Goal: Information Seeking & Learning: Learn about a topic

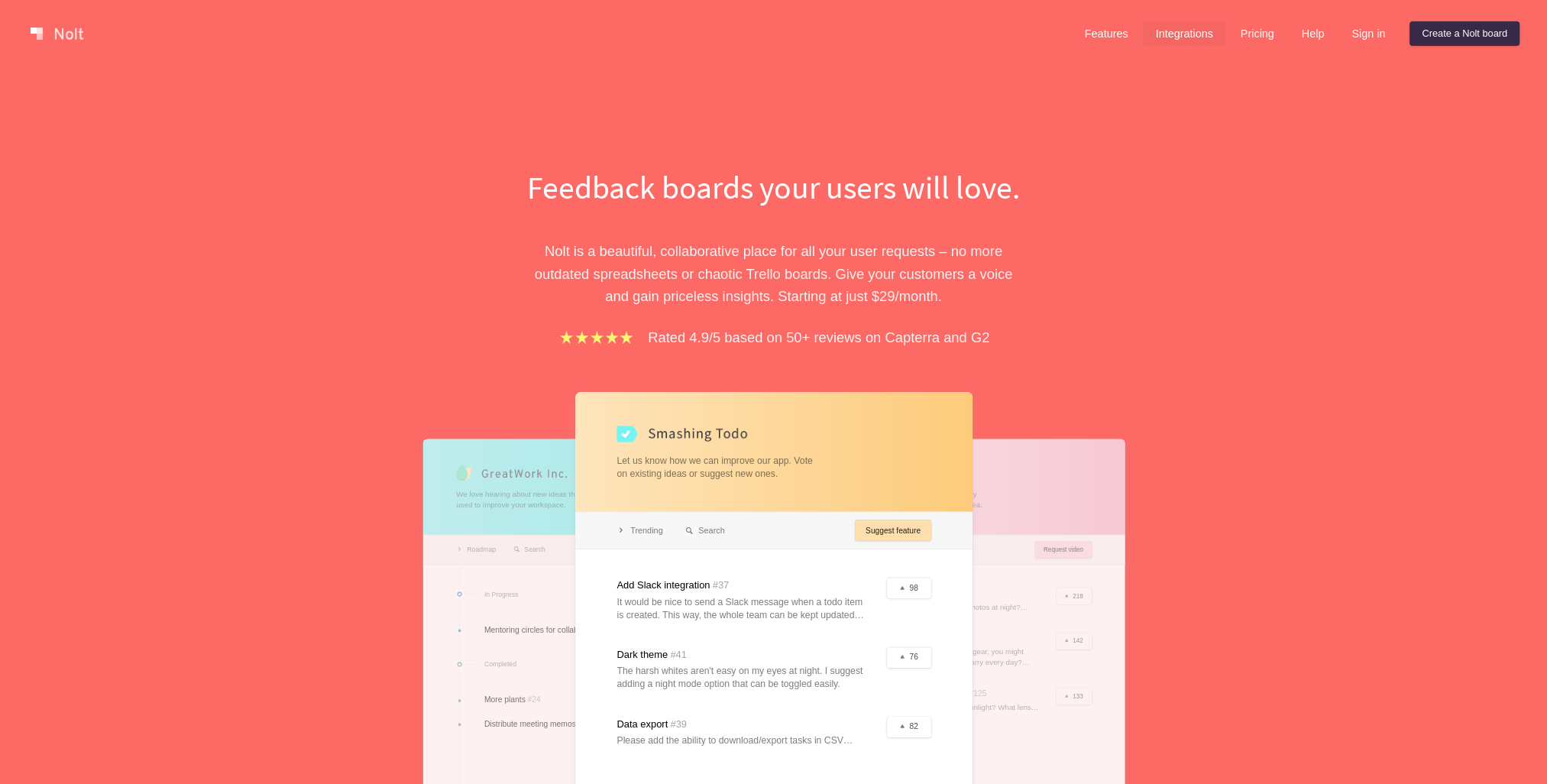
click at [1183, 42] on link "Integrations" at bounding box center [1184, 33] width 82 height 25
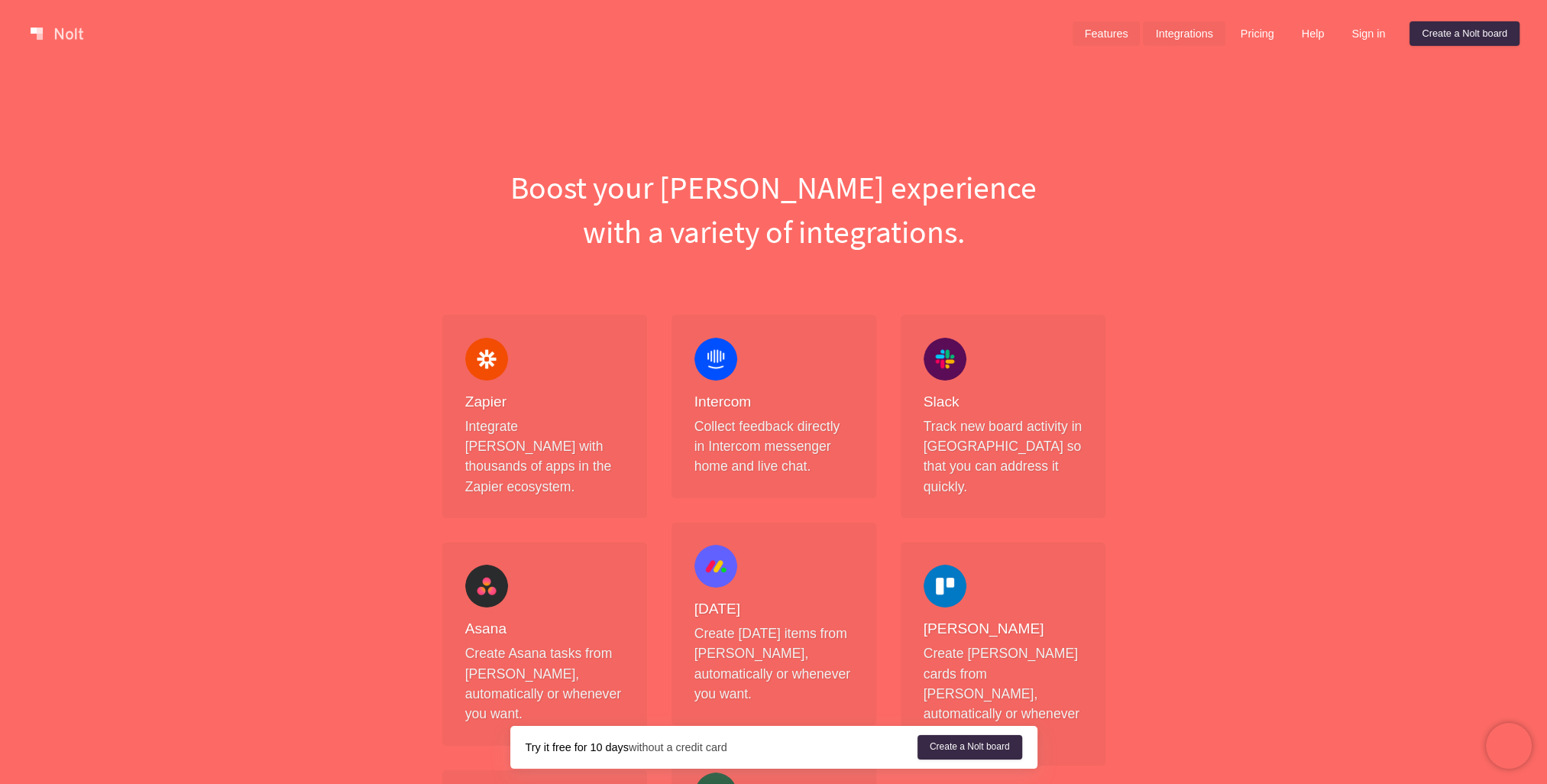
click at [1100, 35] on link "Features" at bounding box center [1106, 33] width 68 height 25
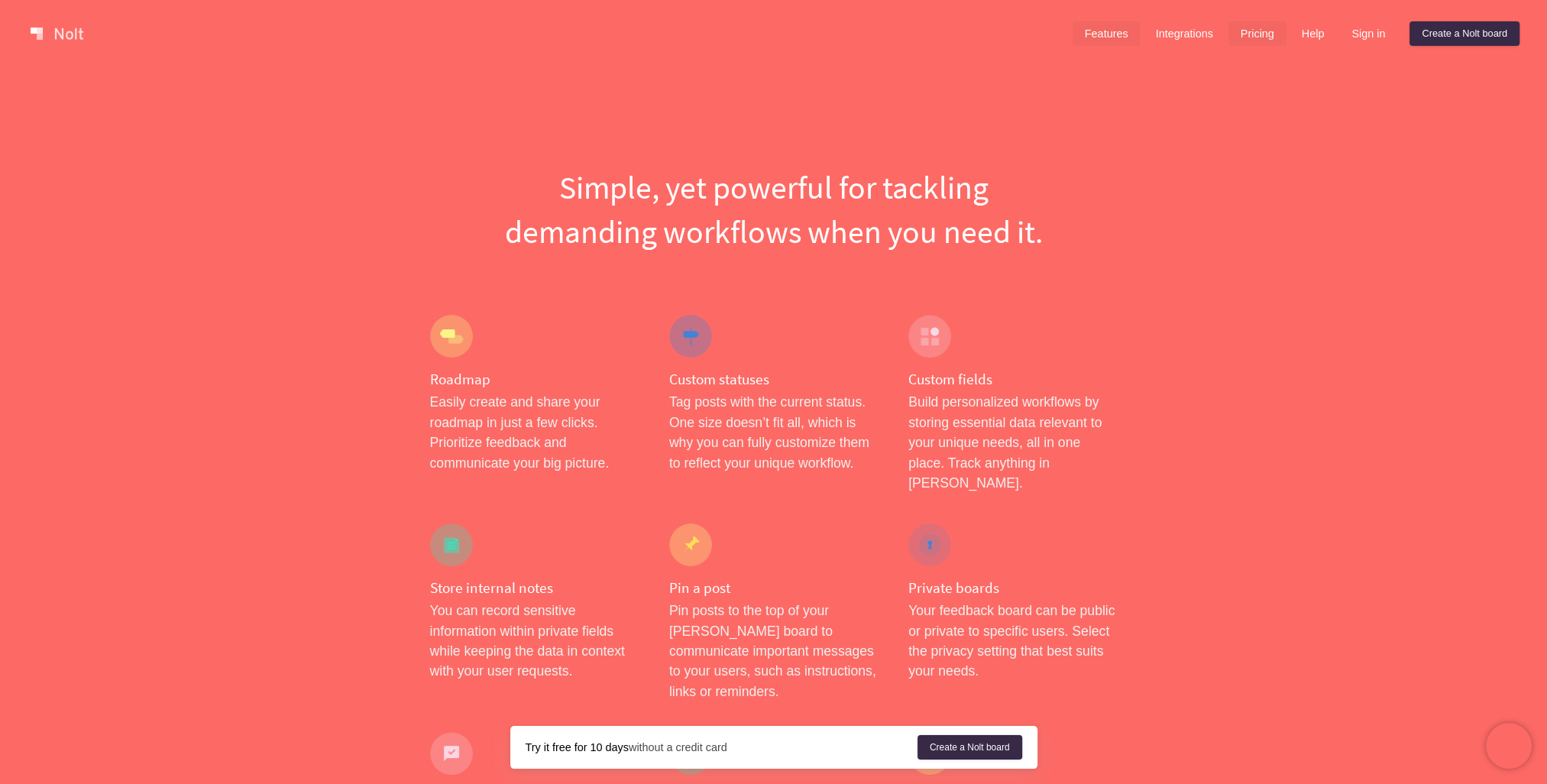
click at [1241, 32] on link "Pricing" at bounding box center [1258, 33] width 58 height 25
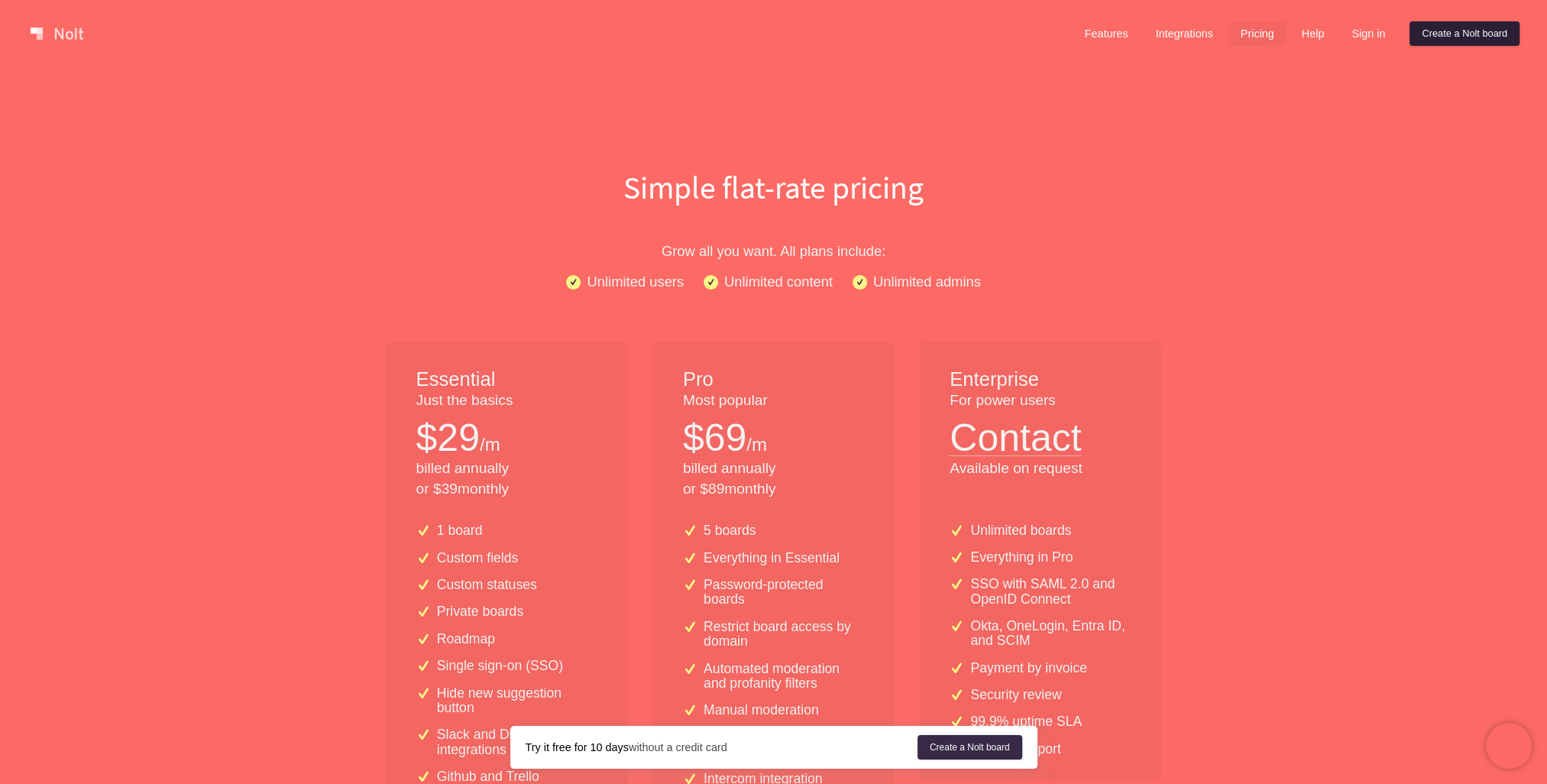
click at [1471, 29] on link "Create a Nolt board" at bounding box center [1465, 33] width 110 height 25
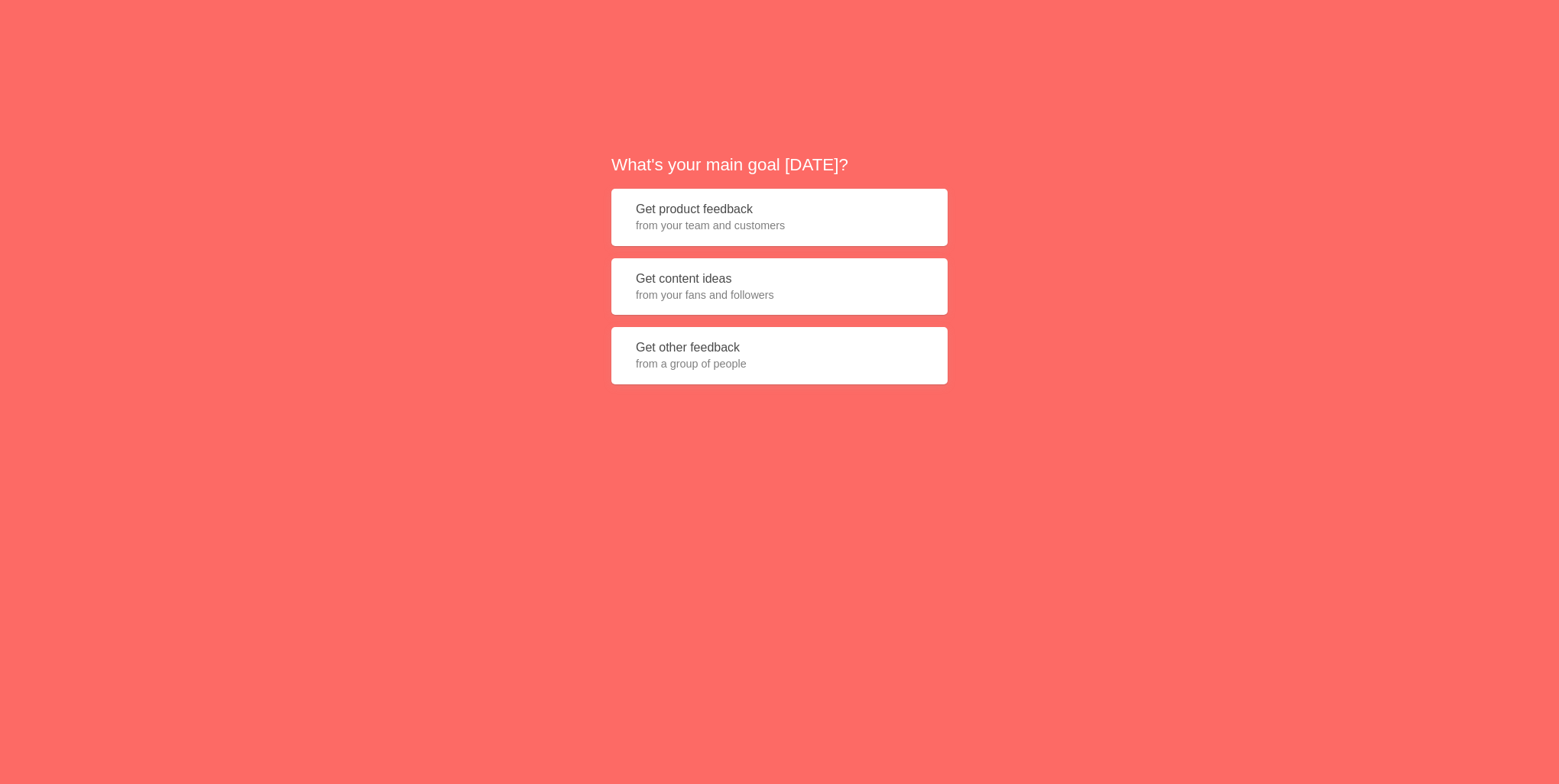
click at [805, 217] on button "Get product feedback from your team and customers" at bounding box center [779, 217] width 336 height 57
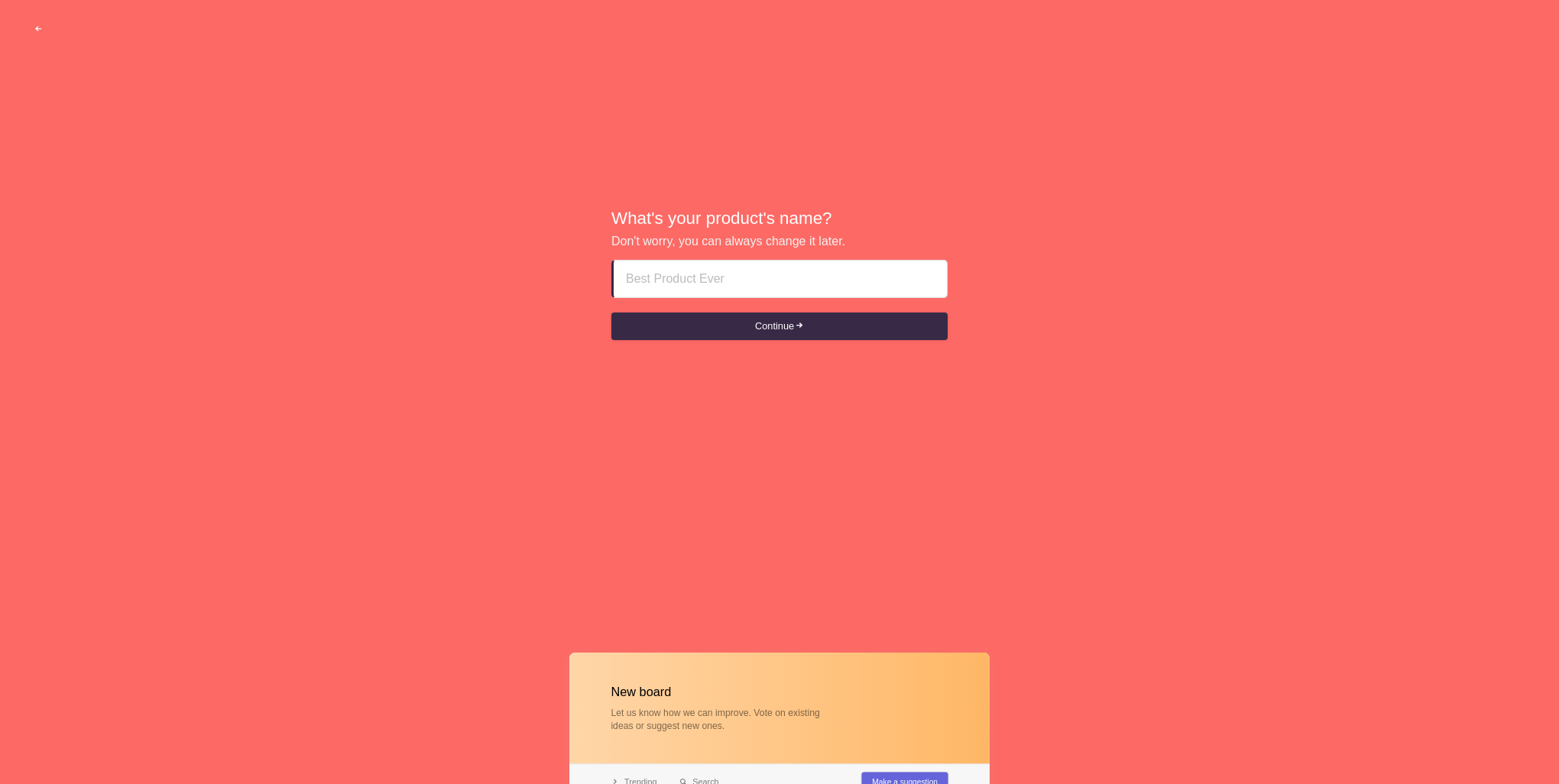
click at [707, 289] on input at bounding box center [780, 278] width 309 height 37
type input "Plain"
click at [731, 330] on button "Continue" at bounding box center [779, 326] width 336 height 27
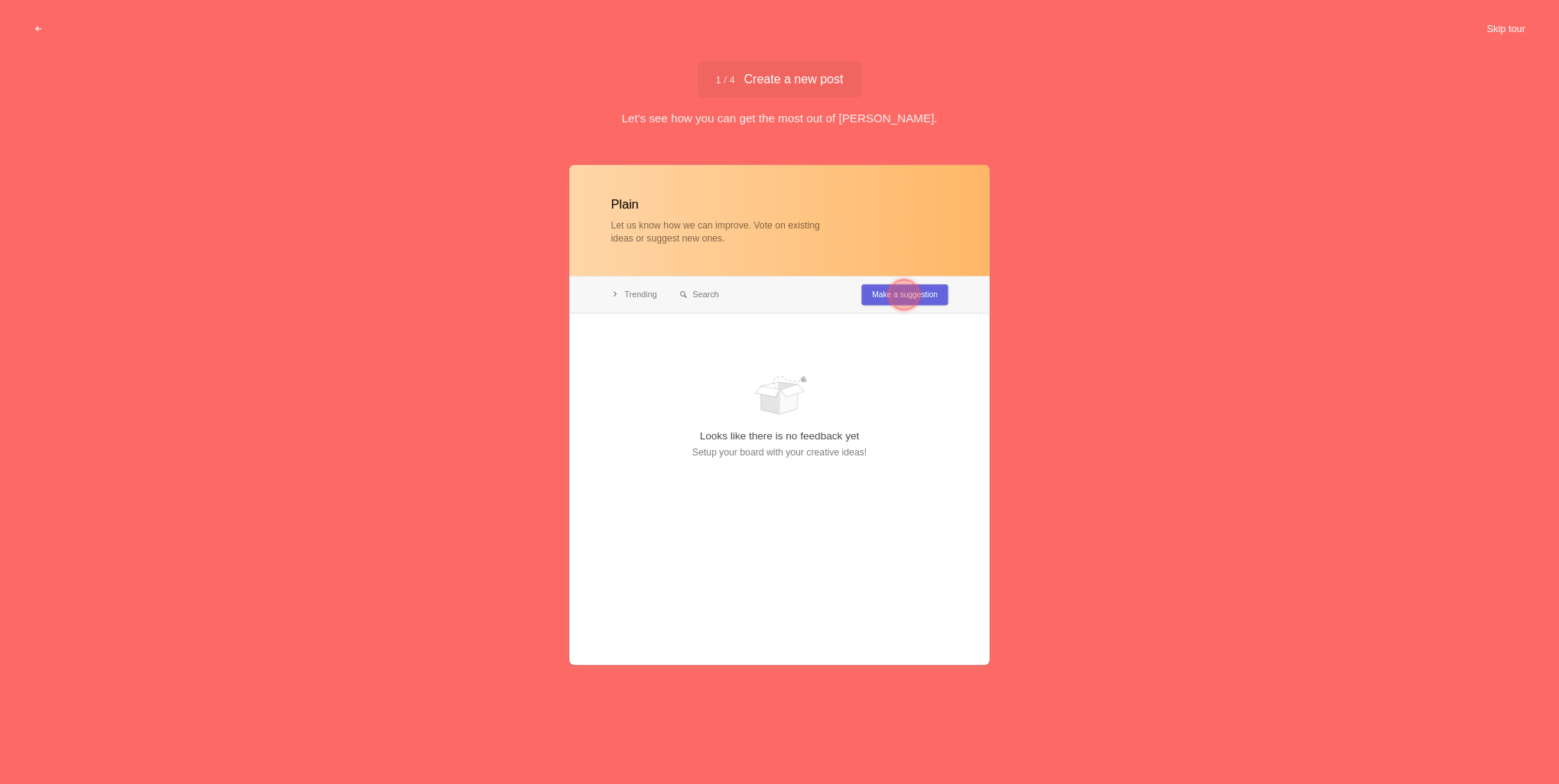
click at [1497, 29] on button "Skip tour" at bounding box center [1506, 29] width 75 height 27
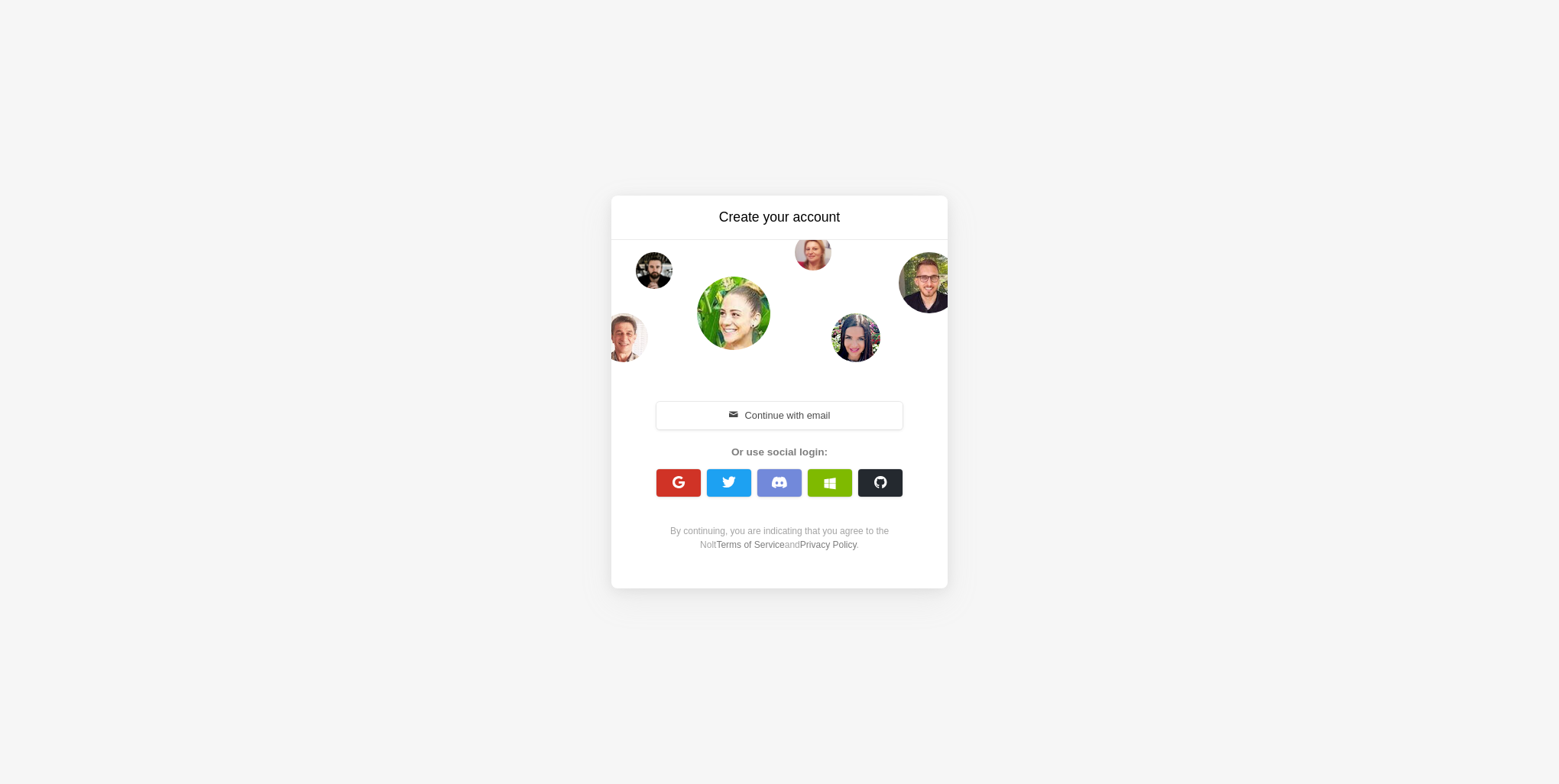
click at [673, 490] on button "button" at bounding box center [679, 483] width 45 height 27
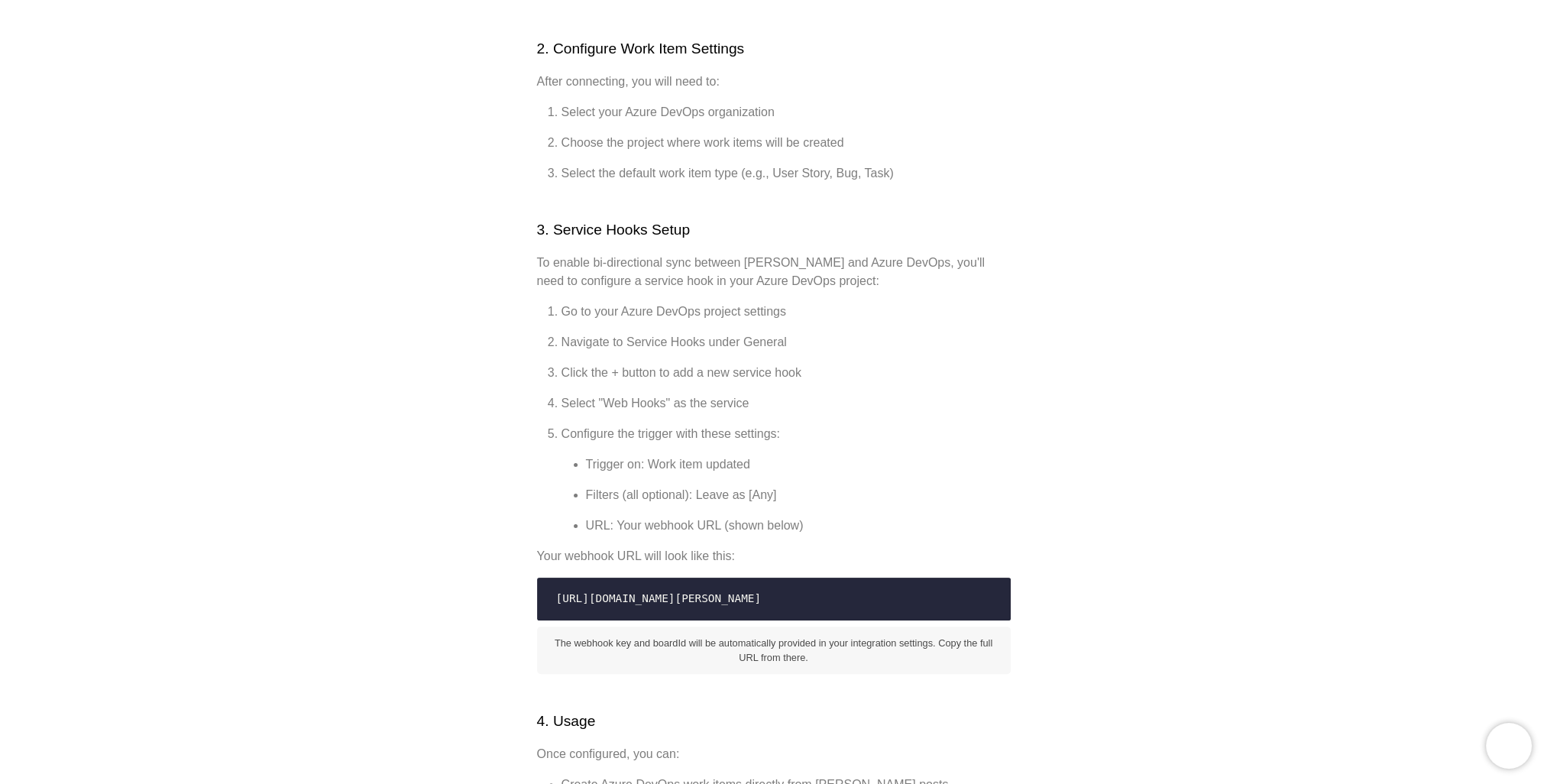
scroll to position [382, 0]
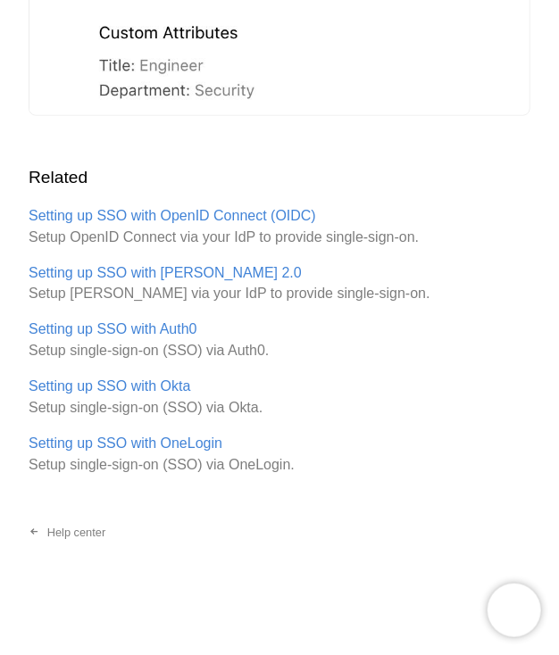
scroll to position [3541, 0]
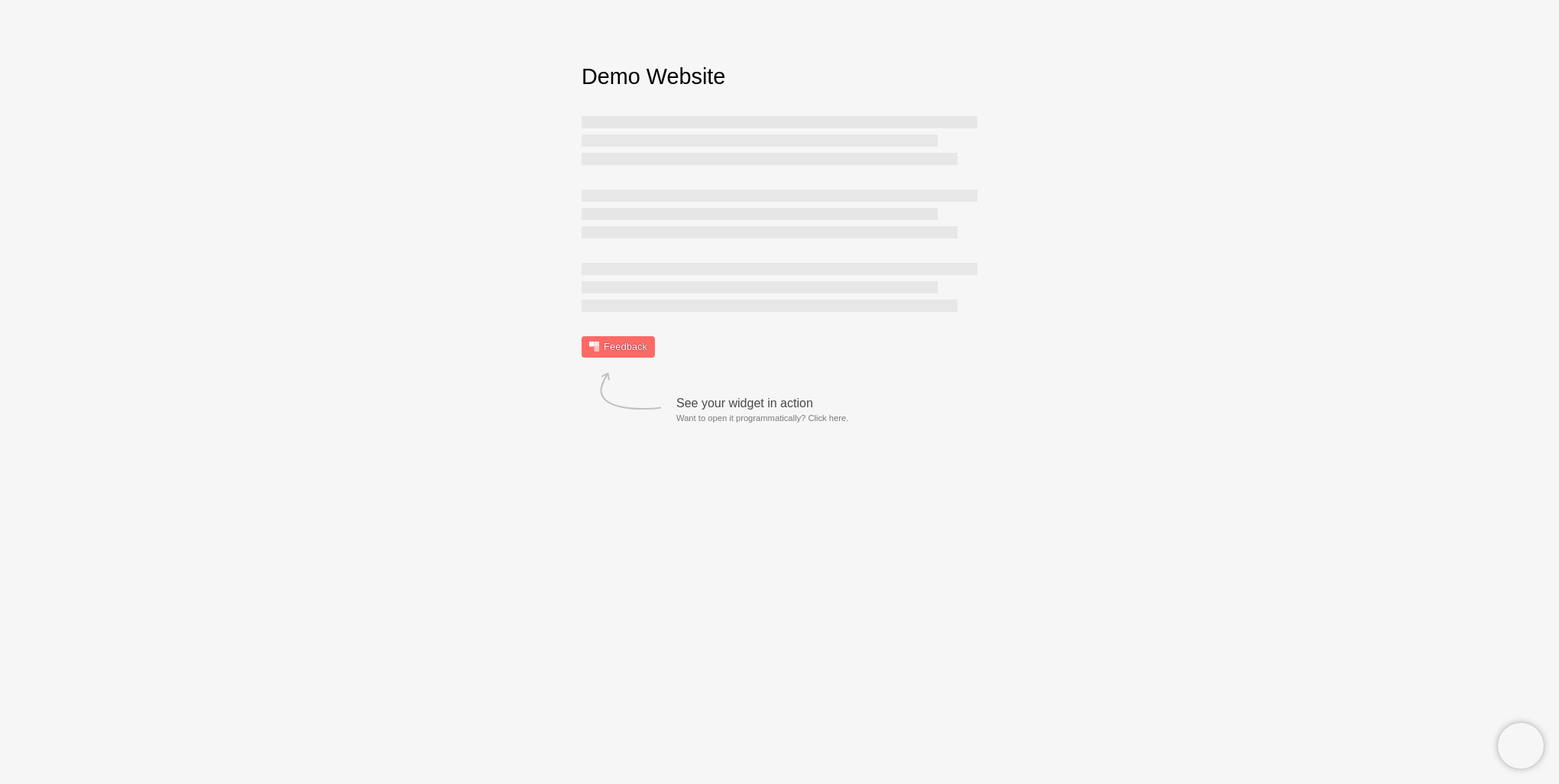
click at [816, 422] on link "Want to open it programmatically? Click here." at bounding box center [762, 419] width 172 height 12
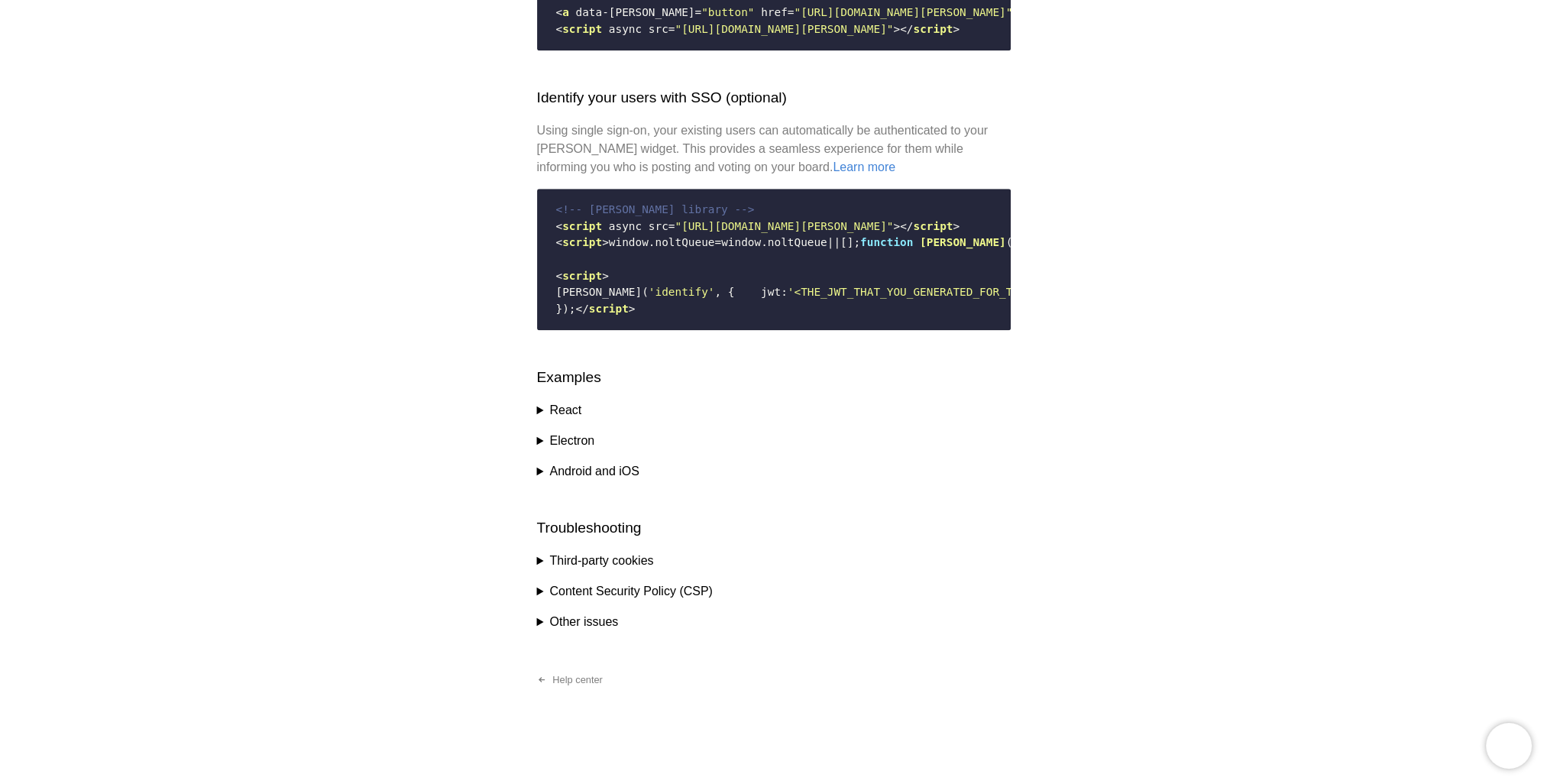
scroll to position [2084, 0]
click at [539, 629] on summary "Other issues" at bounding box center [773, 621] width 473 height 18
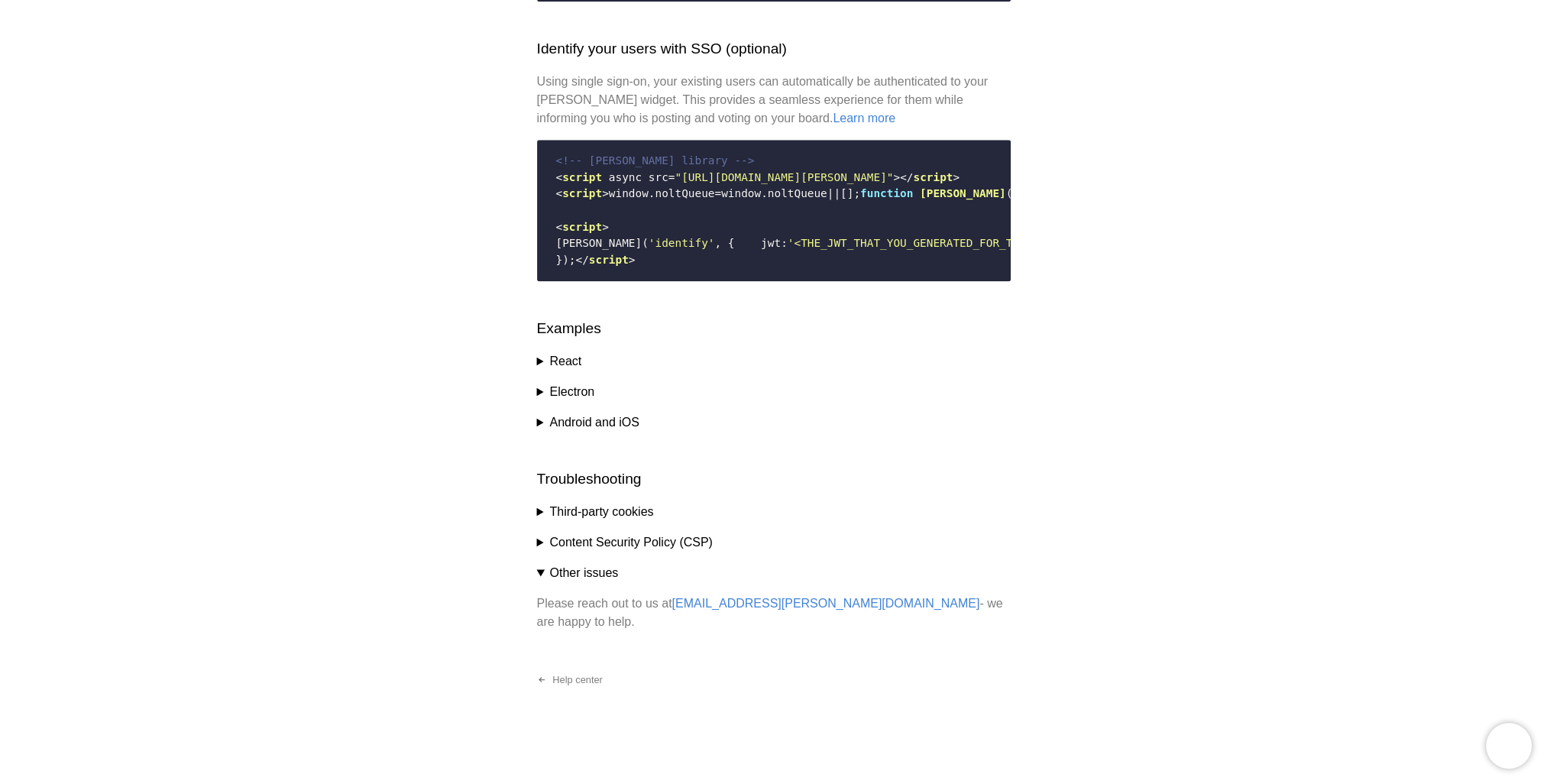
click at [537, 551] on summary "Content Security Policy (CSP)" at bounding box center [773, 542] width 473 height 18
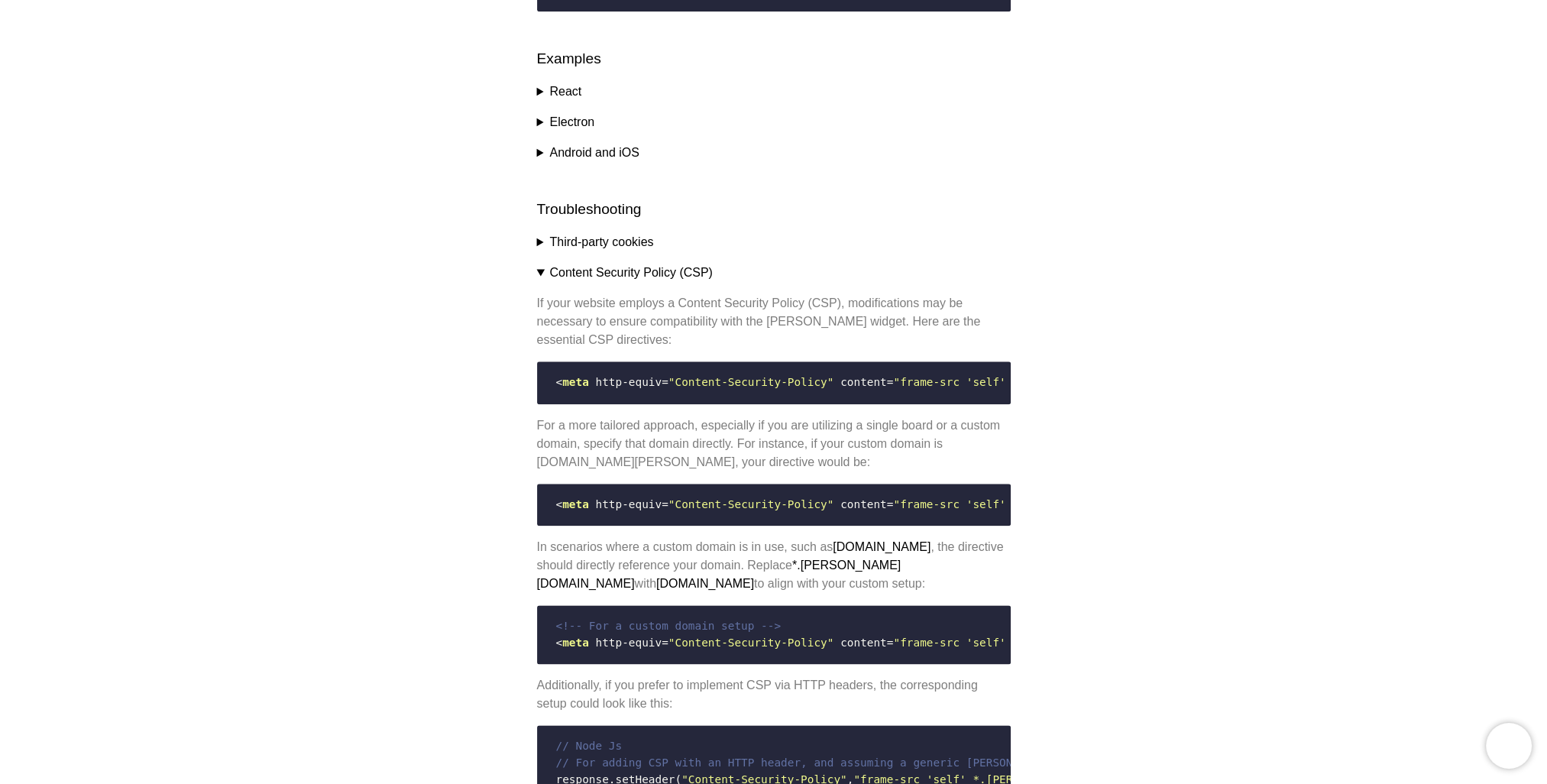
scroll to position [2313, 0]
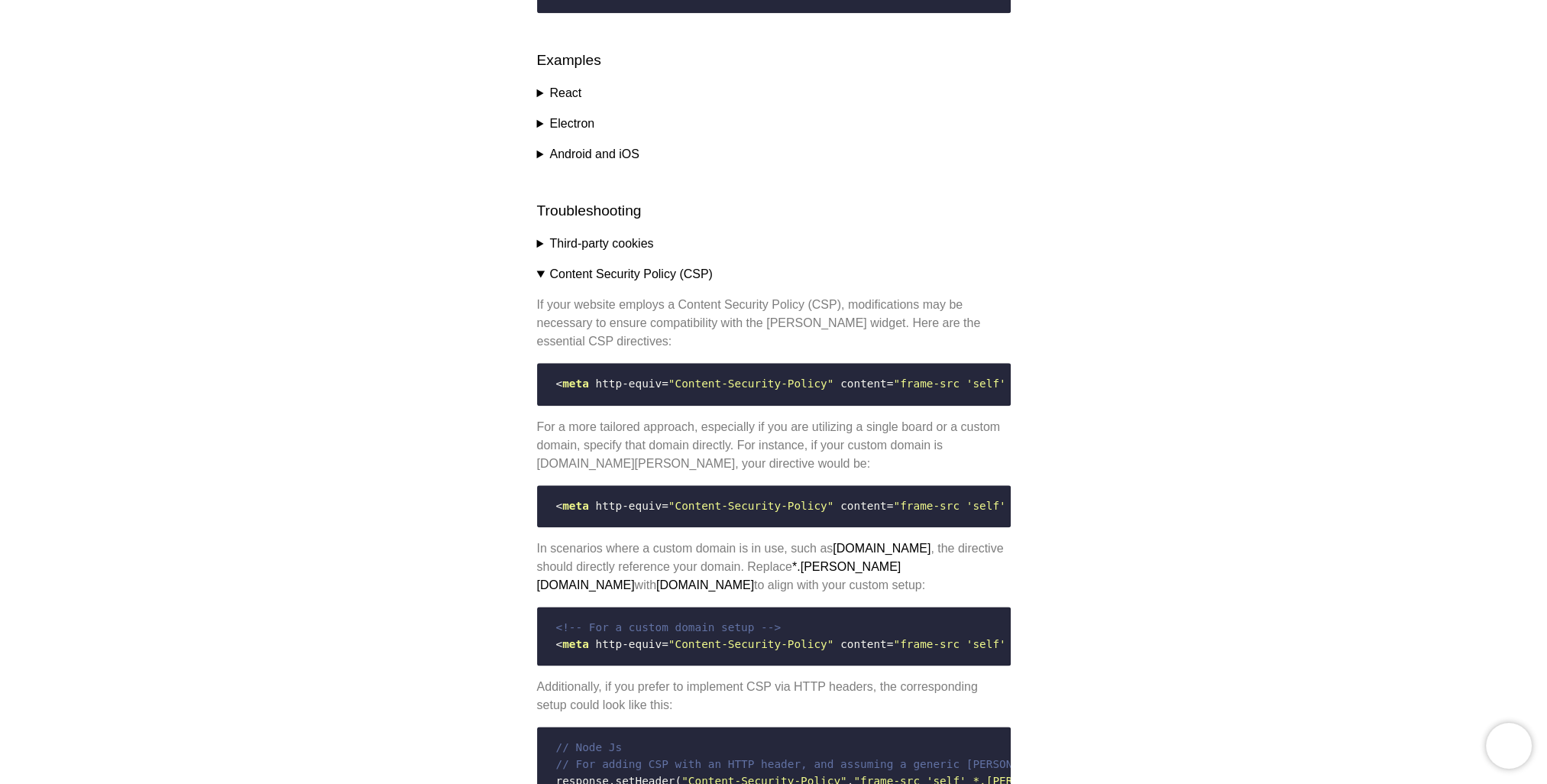
click at [541, 252] on summary "Third-party cookies" at bounding box center [773, 243] width 473 height 18
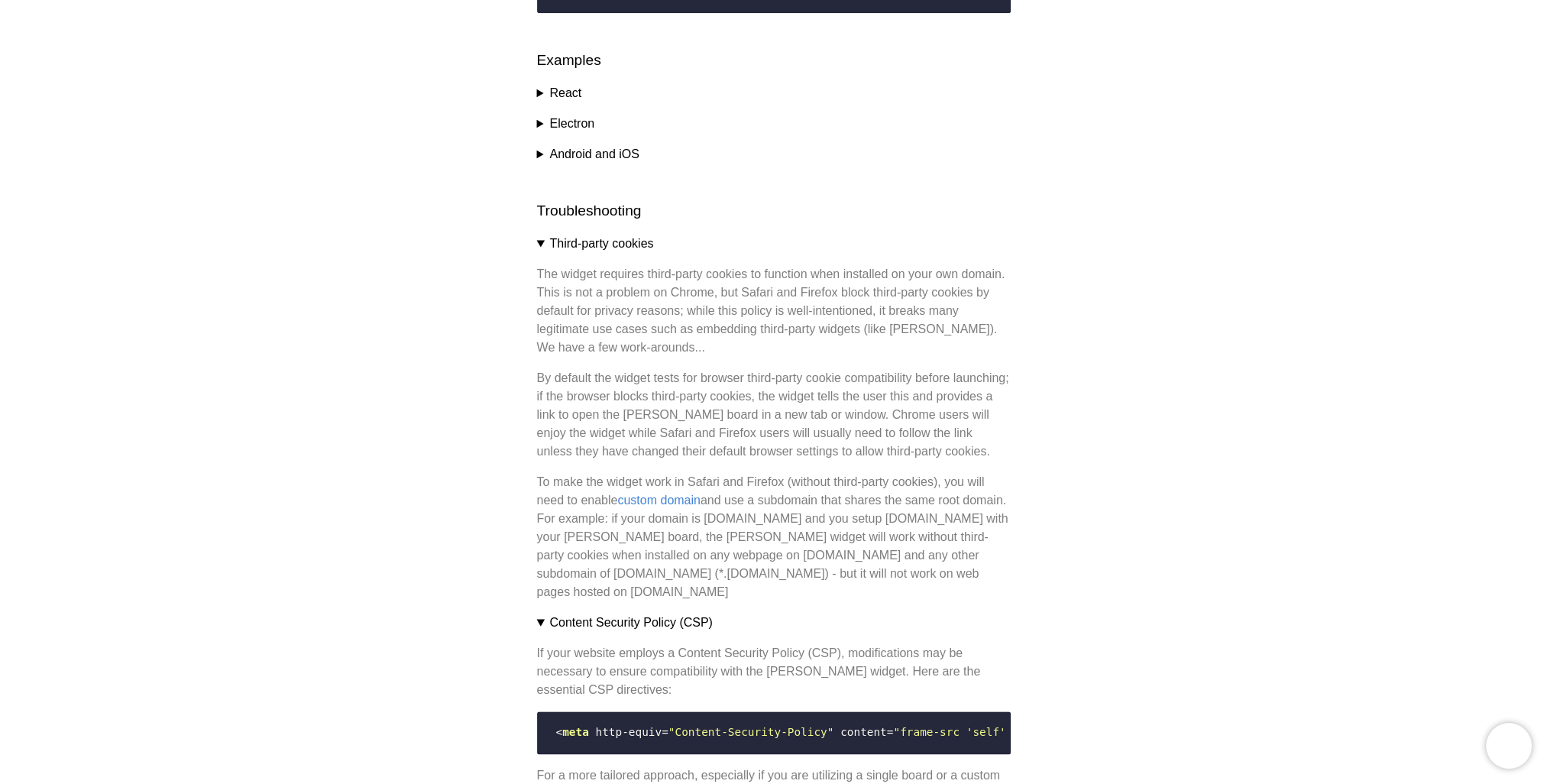
click at [541, 163] on summary "Android and iOS" at bounding box center [773, 154] width 473 height 18
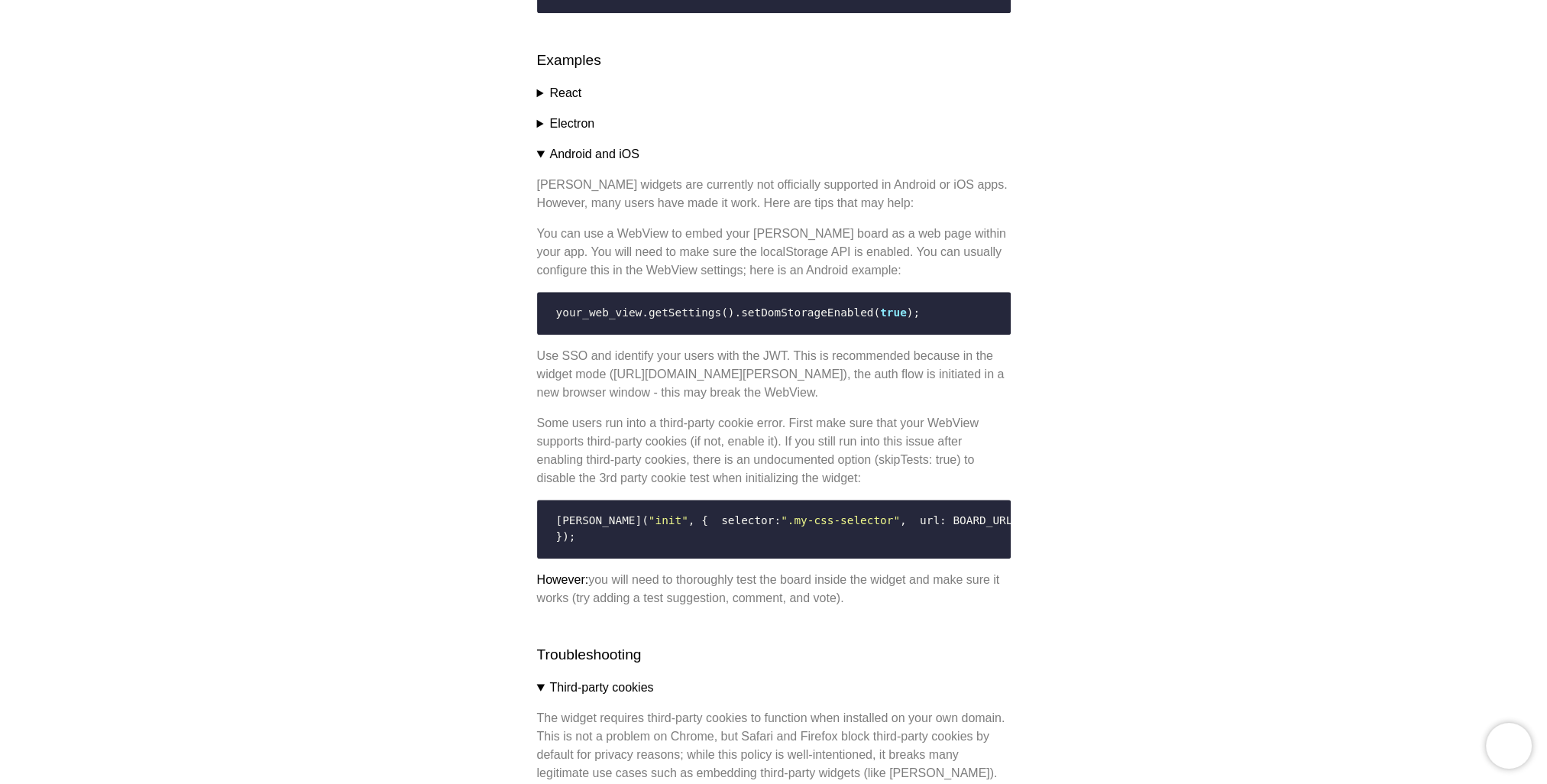
click at [541, 133] on summary "Electron" at bounding box center [773, 123] width 473 height 18
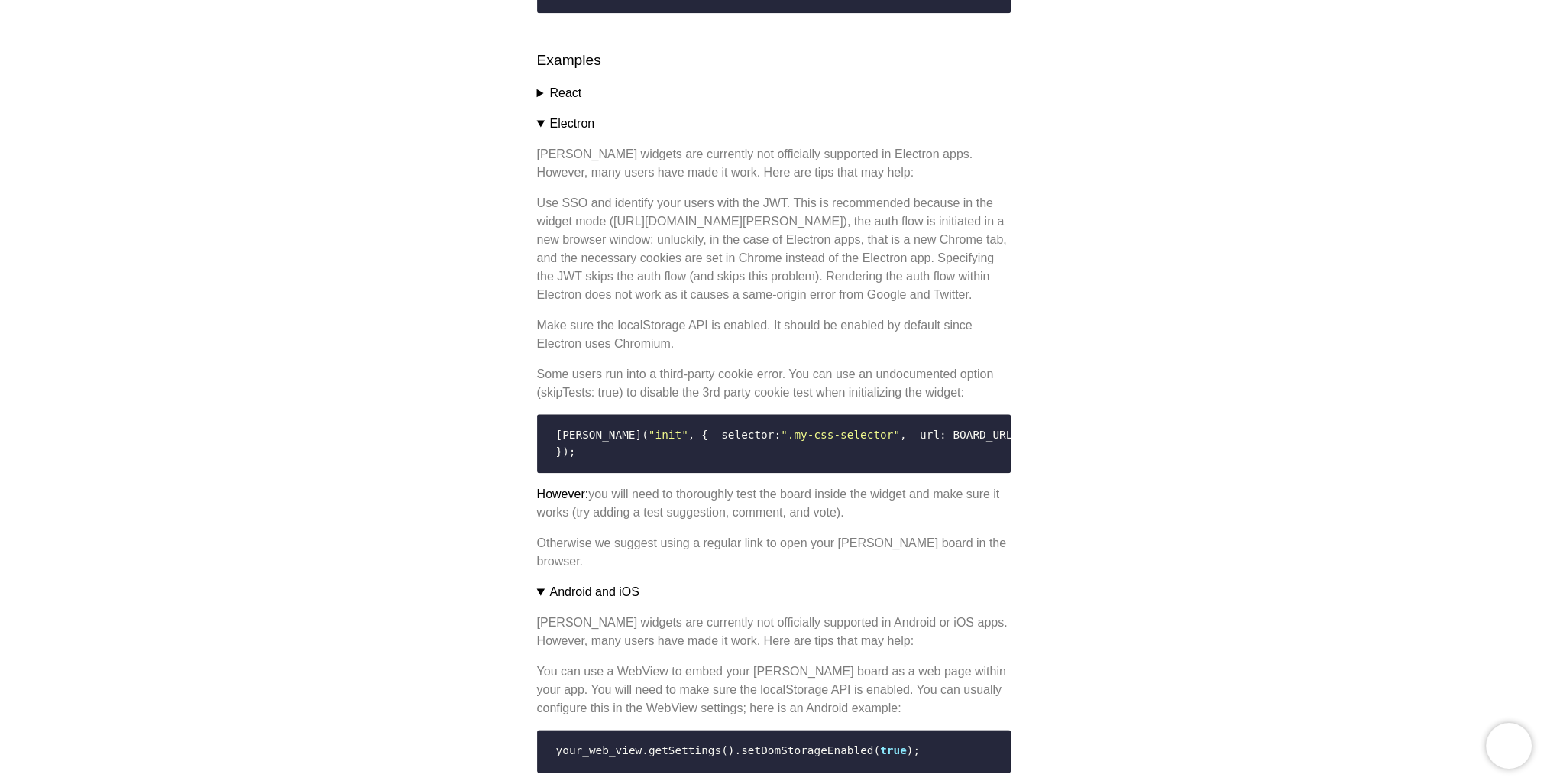
click at [541, 103] on summary "React" at bounding box center [773, 92] width 473 height 18
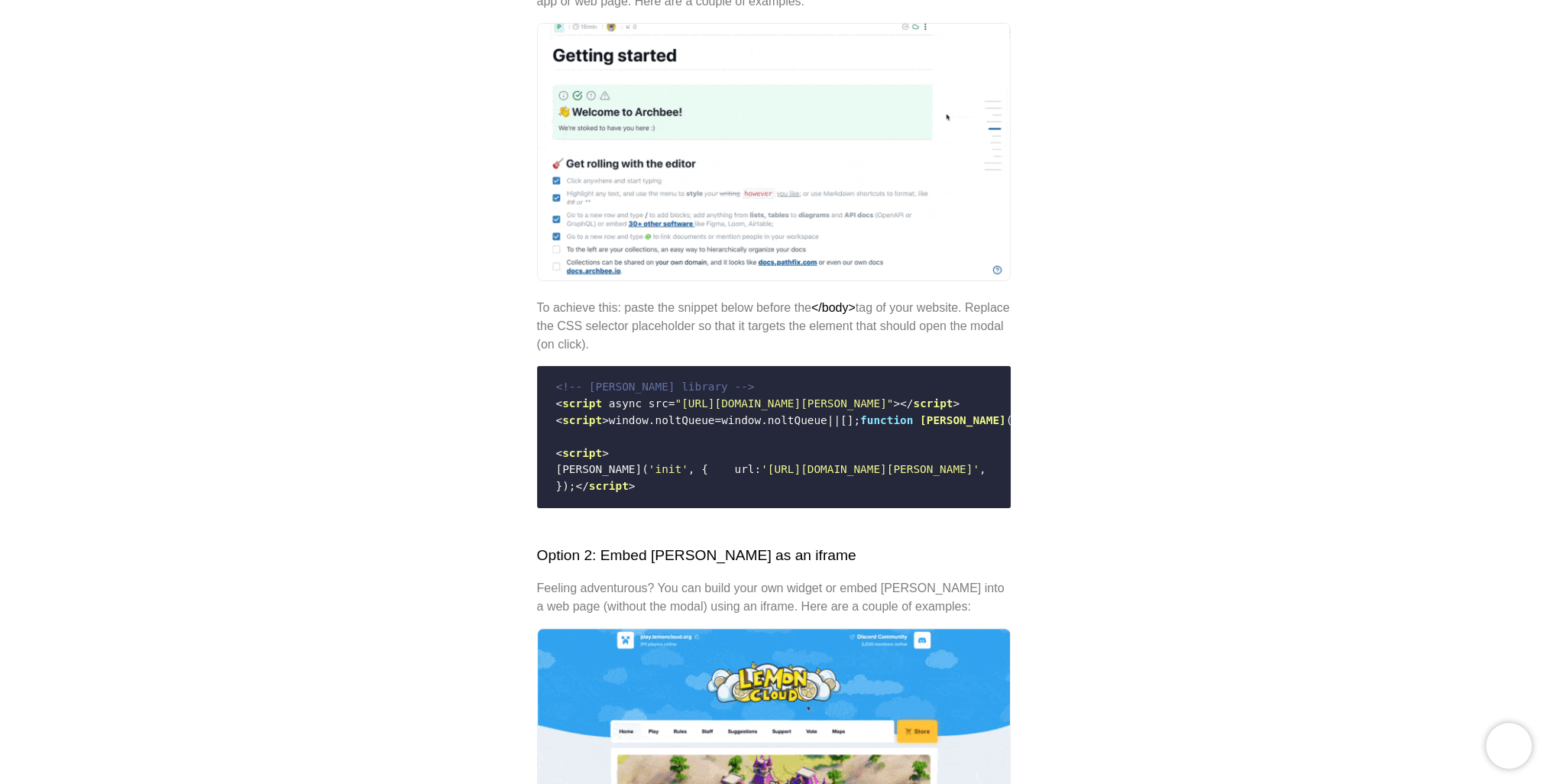
scroll to position [0, 0]
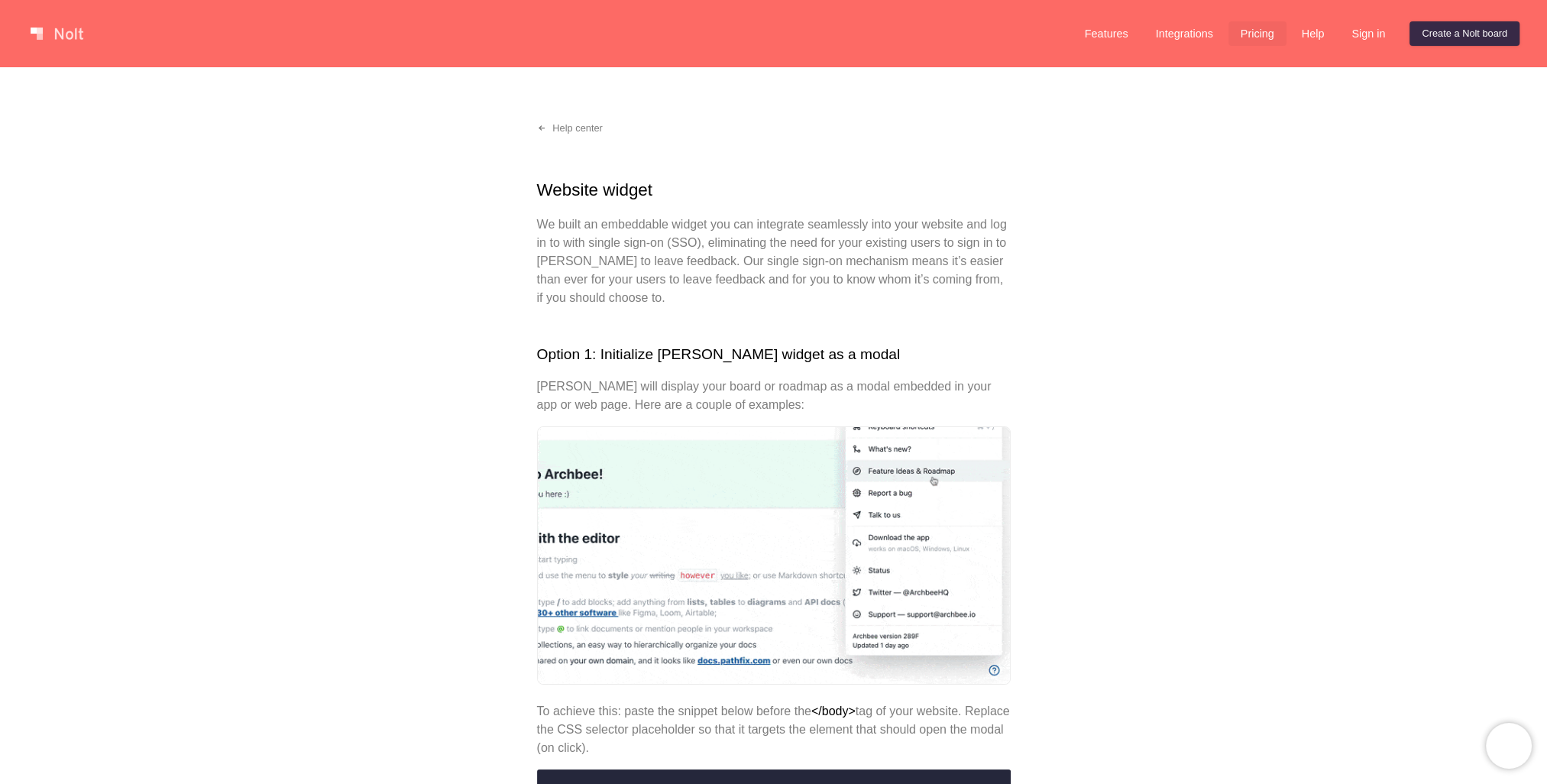
click at [1256, 29] on link "Pricing" at bounding box center [1258, 33] width 58 height 25
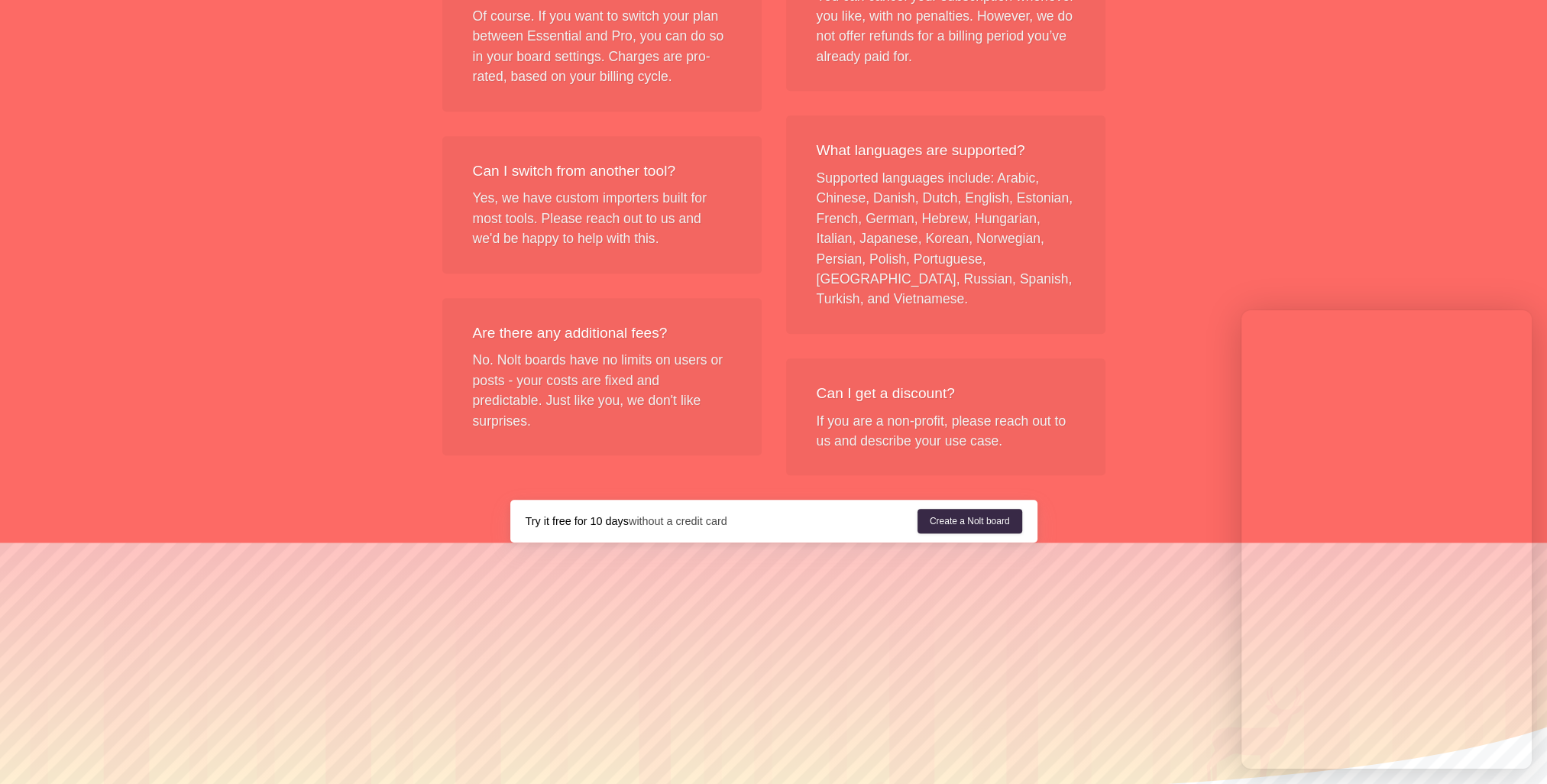
scroll to position [1778, 0]
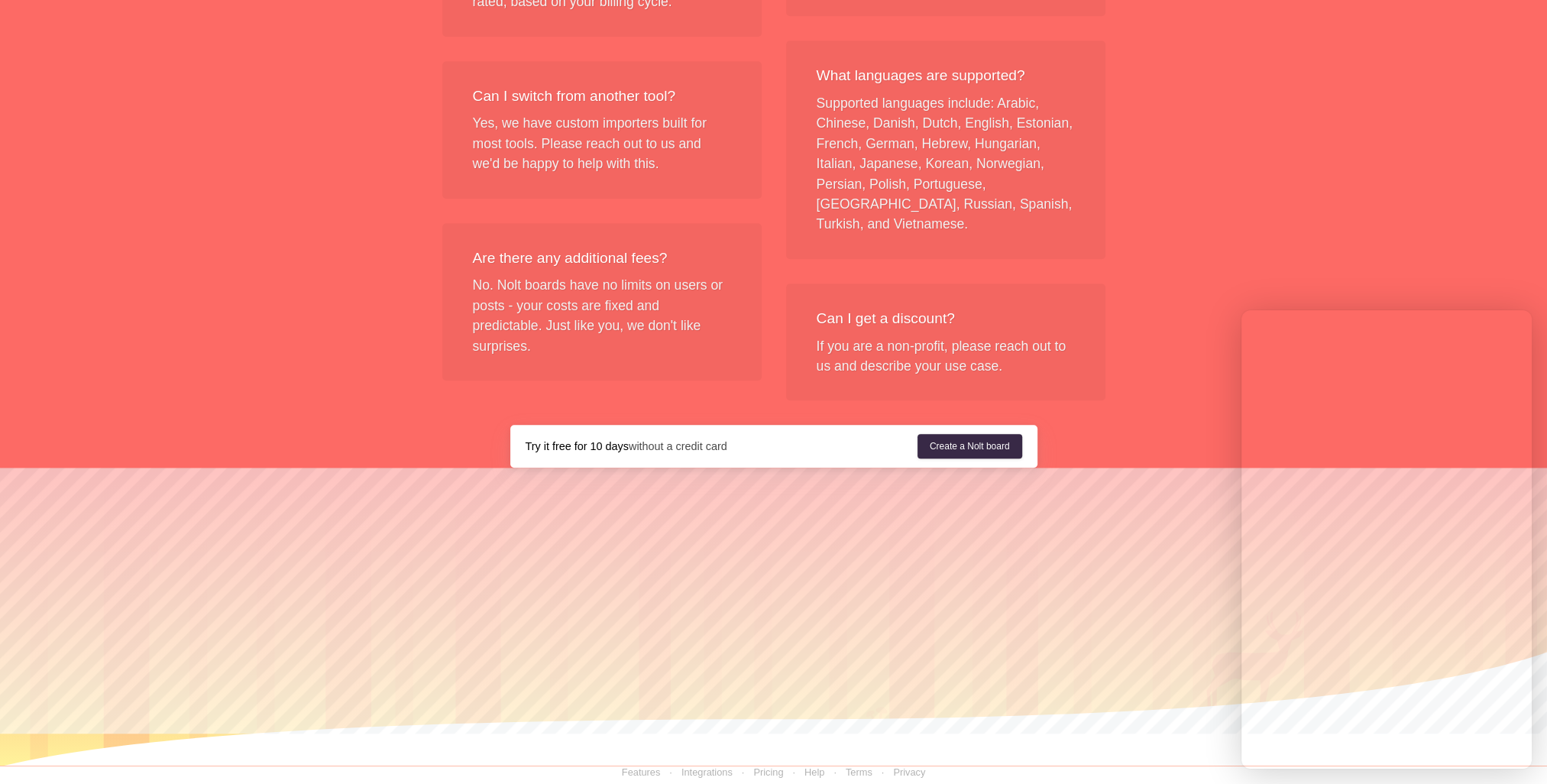
click at [863, 766] on link "Terms" at bounding box center [848, 771] width 47 height 11
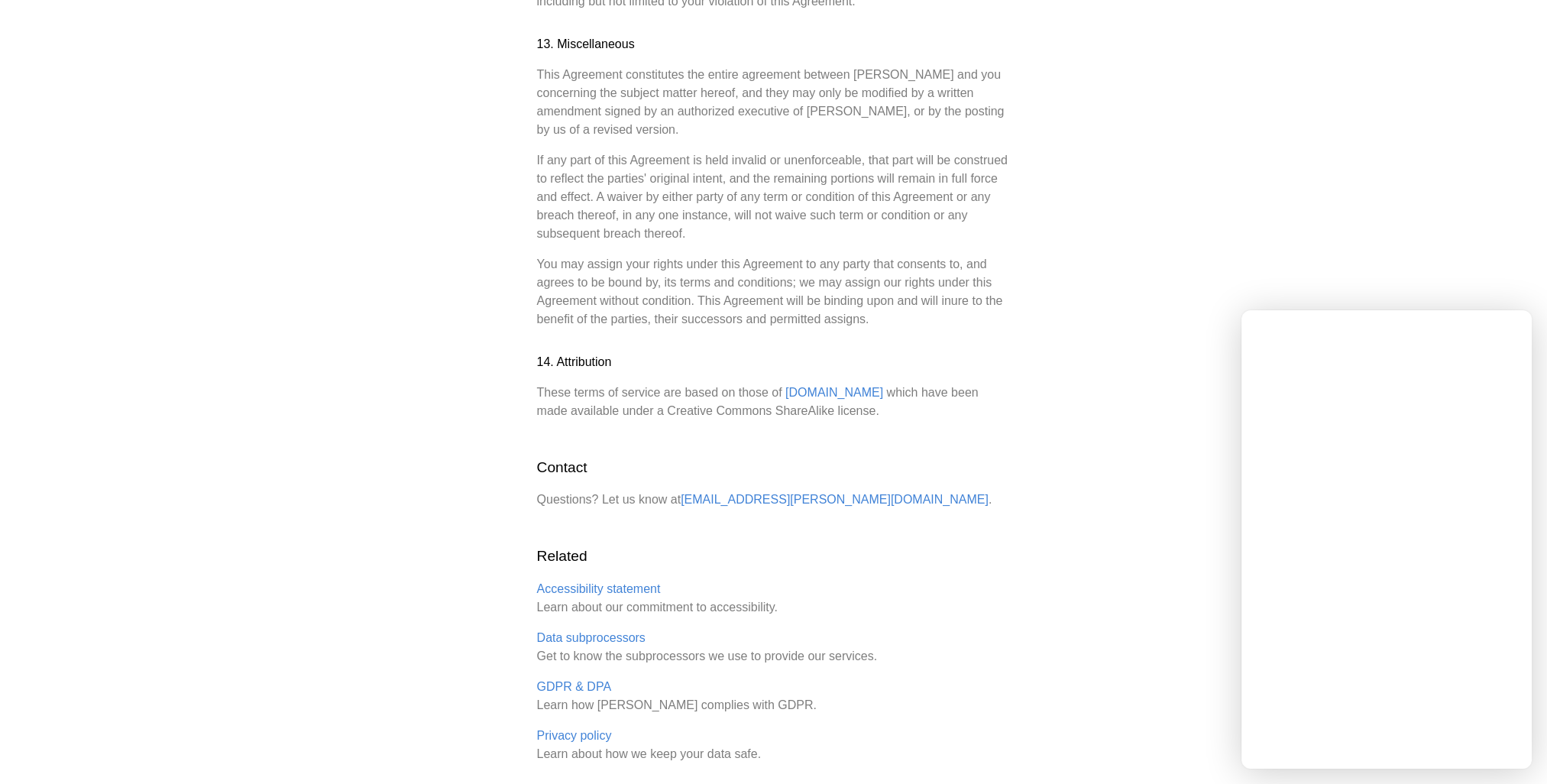
scroll to position [3948, 0]
click at [565, 677] on link "GDPR & DPA" at bounding box center [574, 684] width 74 height 14
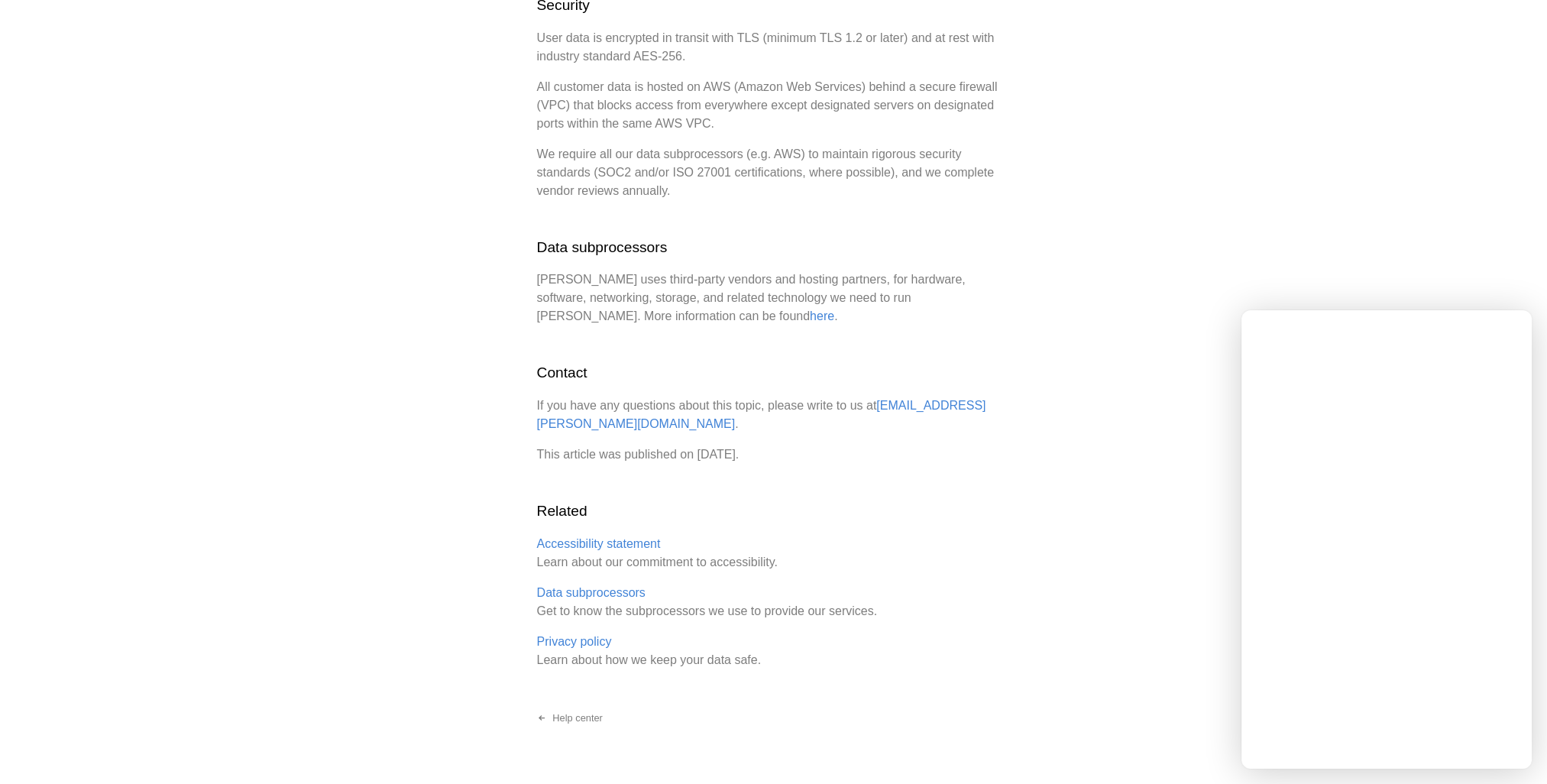
scroll to position [1208, 0]
click at [580, 705] on link "Help center" at bounding box center [569, 717] width 90 height 25
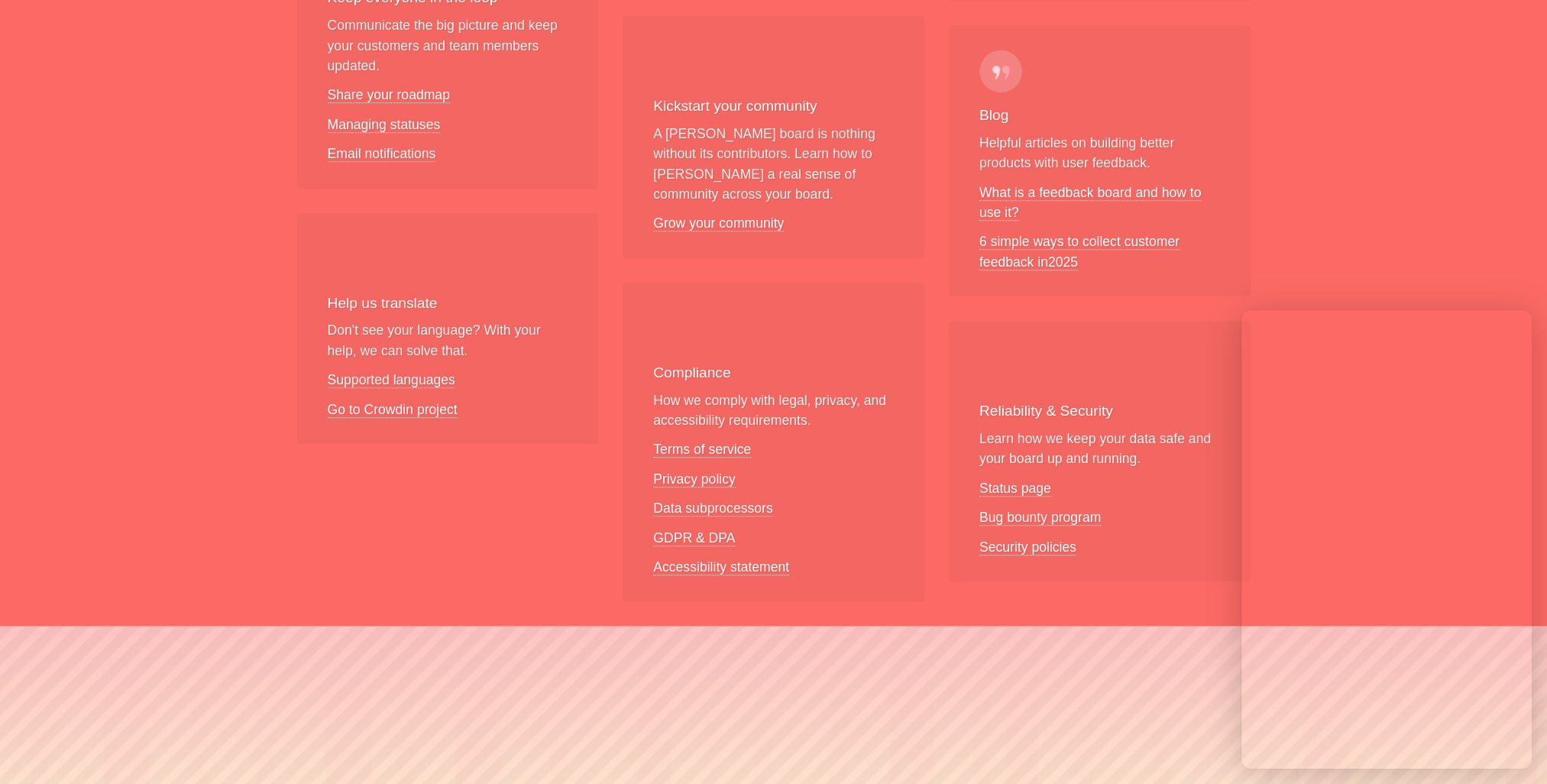
scroll to position [1146, 0]
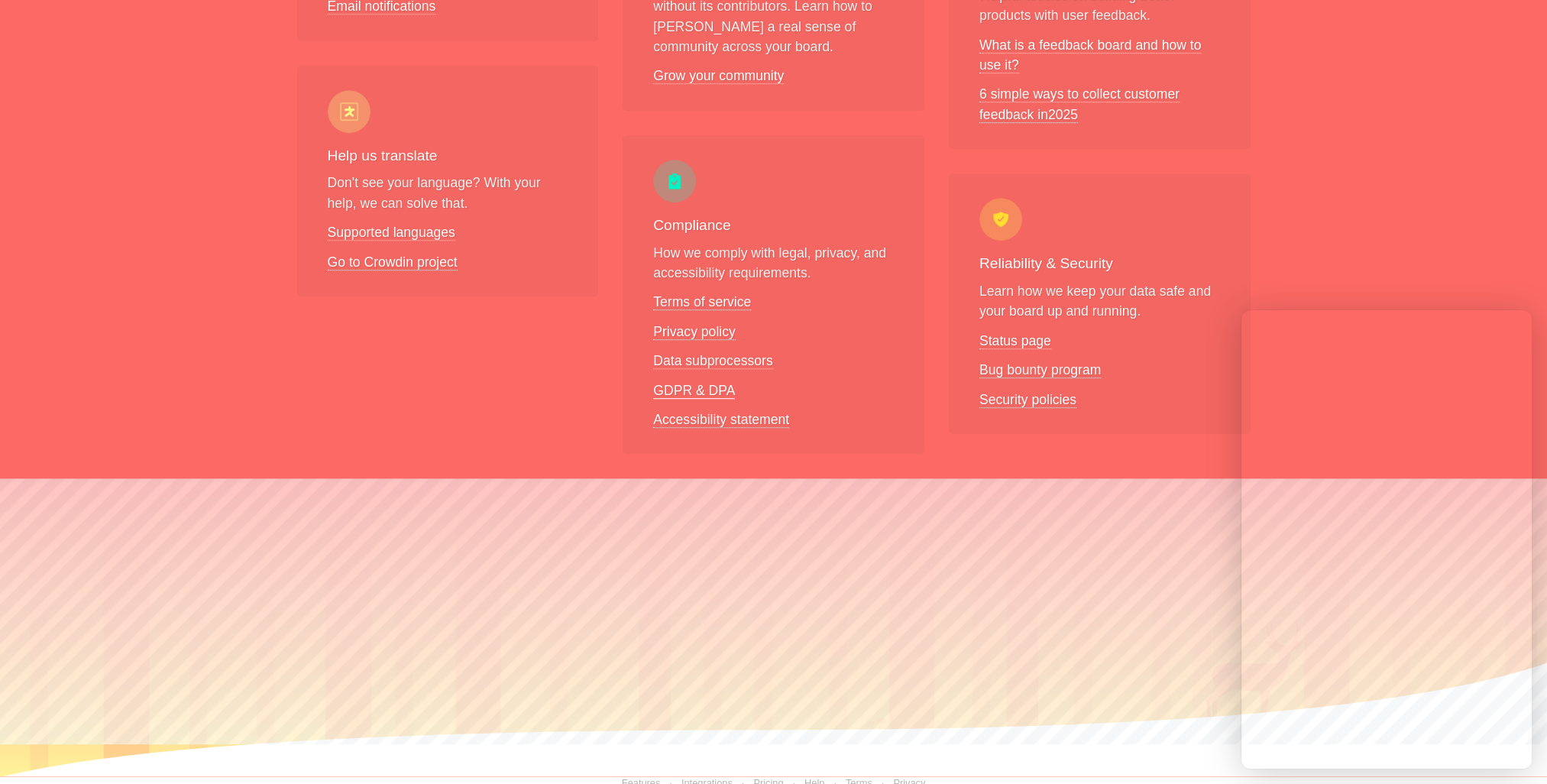
click at [680, 383] on link "GDPR & DPA" at bounding box center [694, 390] width 82 height 16
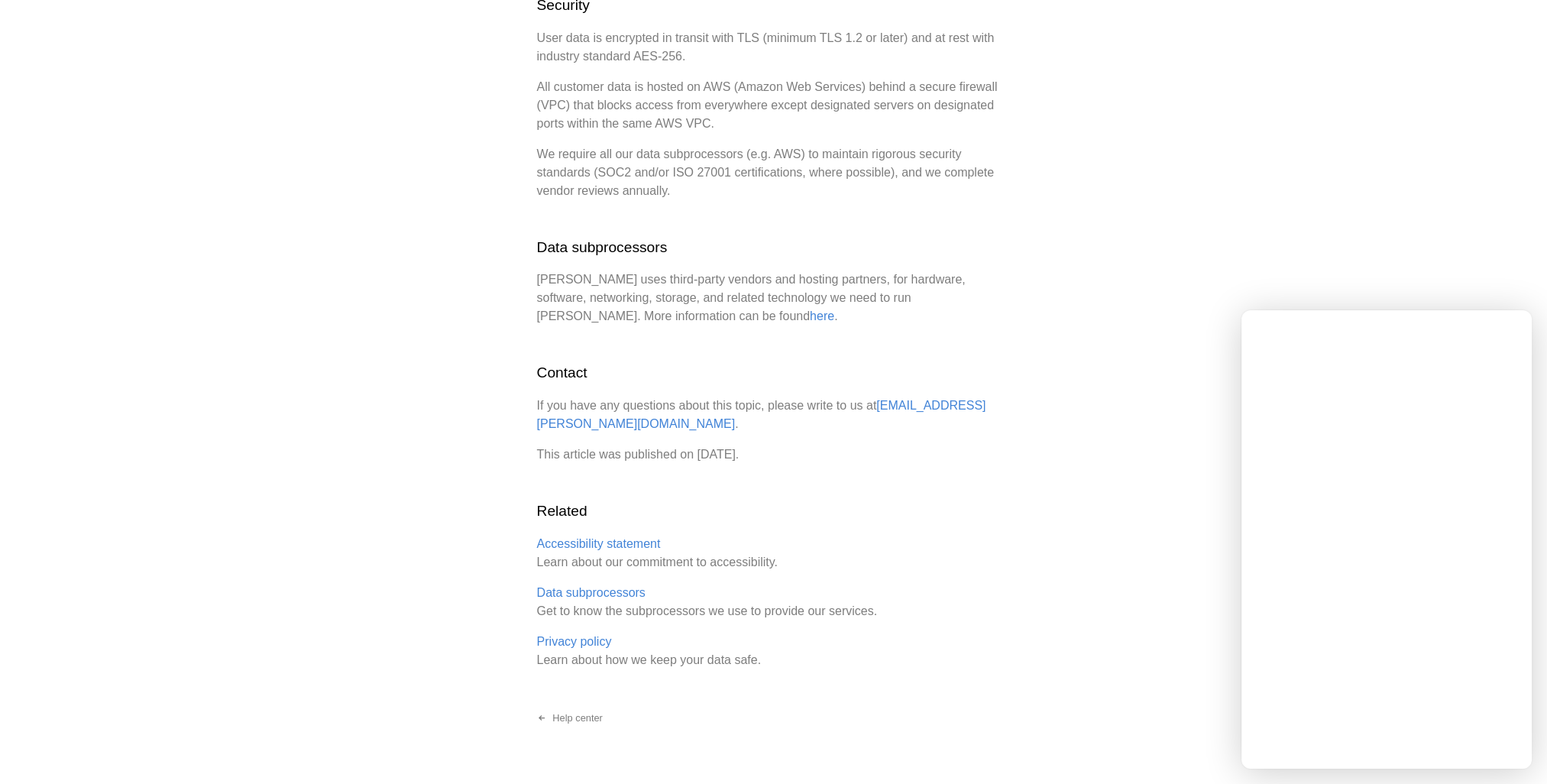
scroll to position [1208, 0]
click at [810, 309] on link "here" at bounding box center [822, 316] width 25 height 14
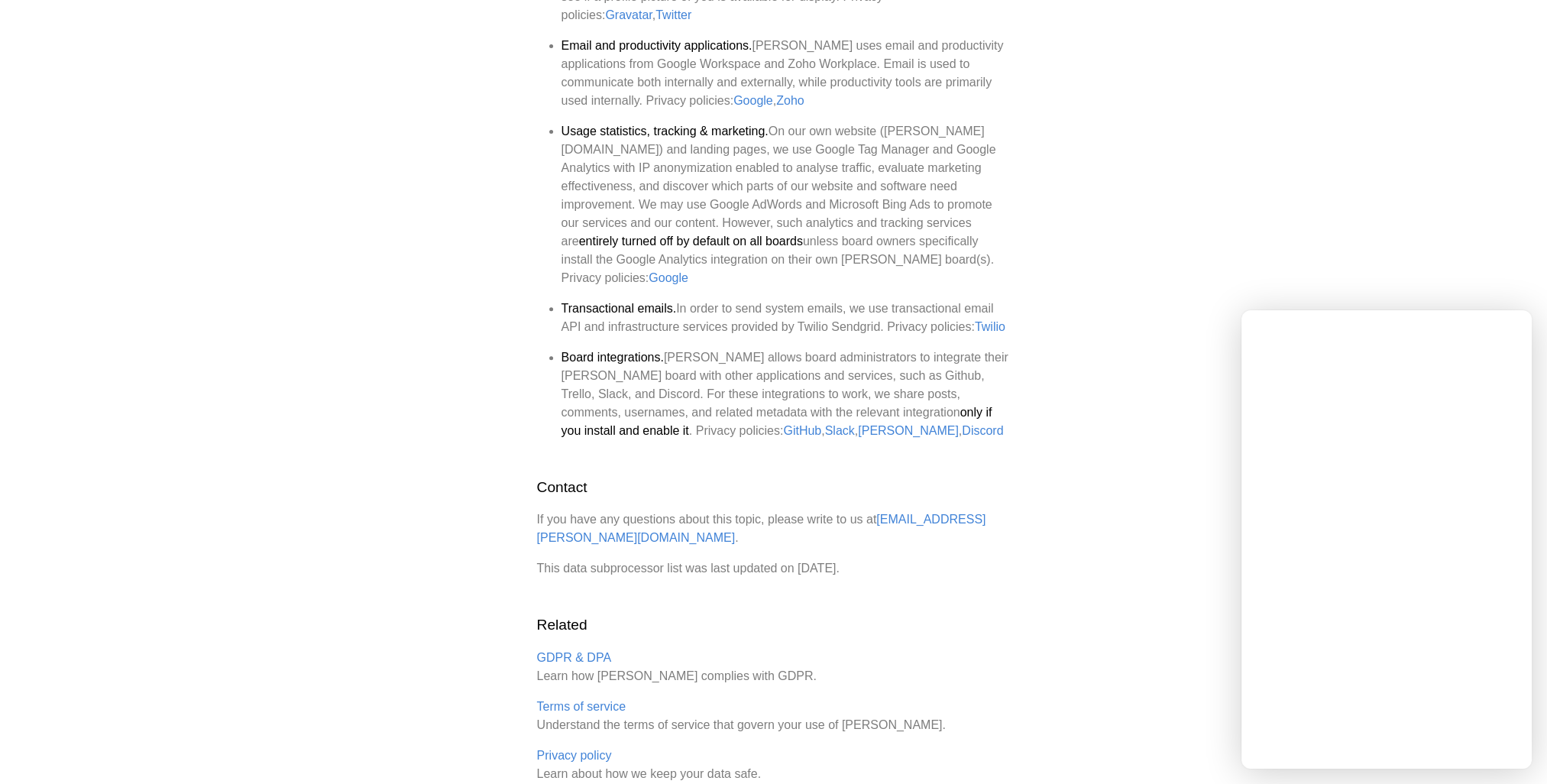
scroll to position [788, 0]
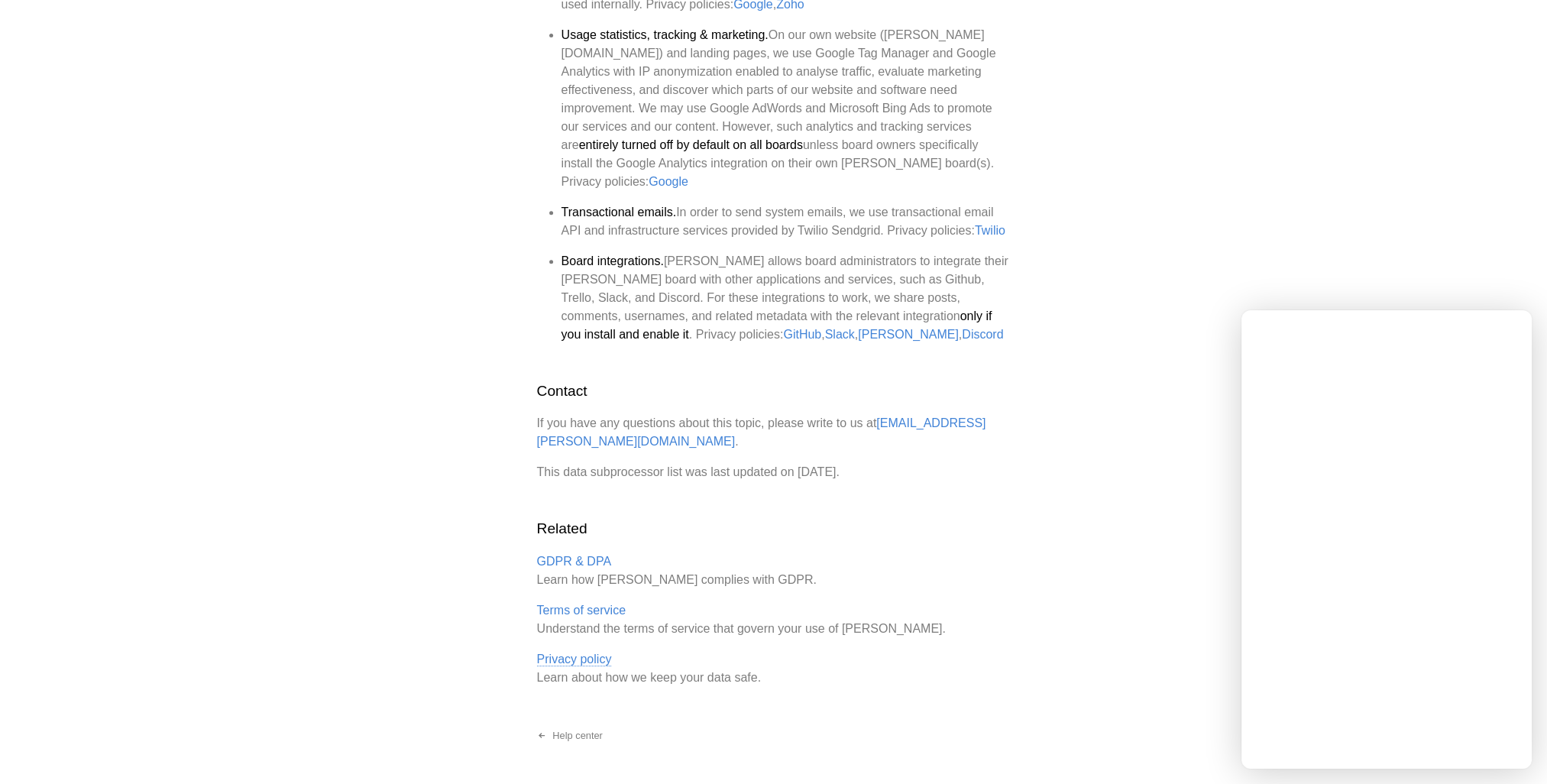
click at [572, 652] on link "Privacy policy" at bounding box center [574, 659] width 74 height 14
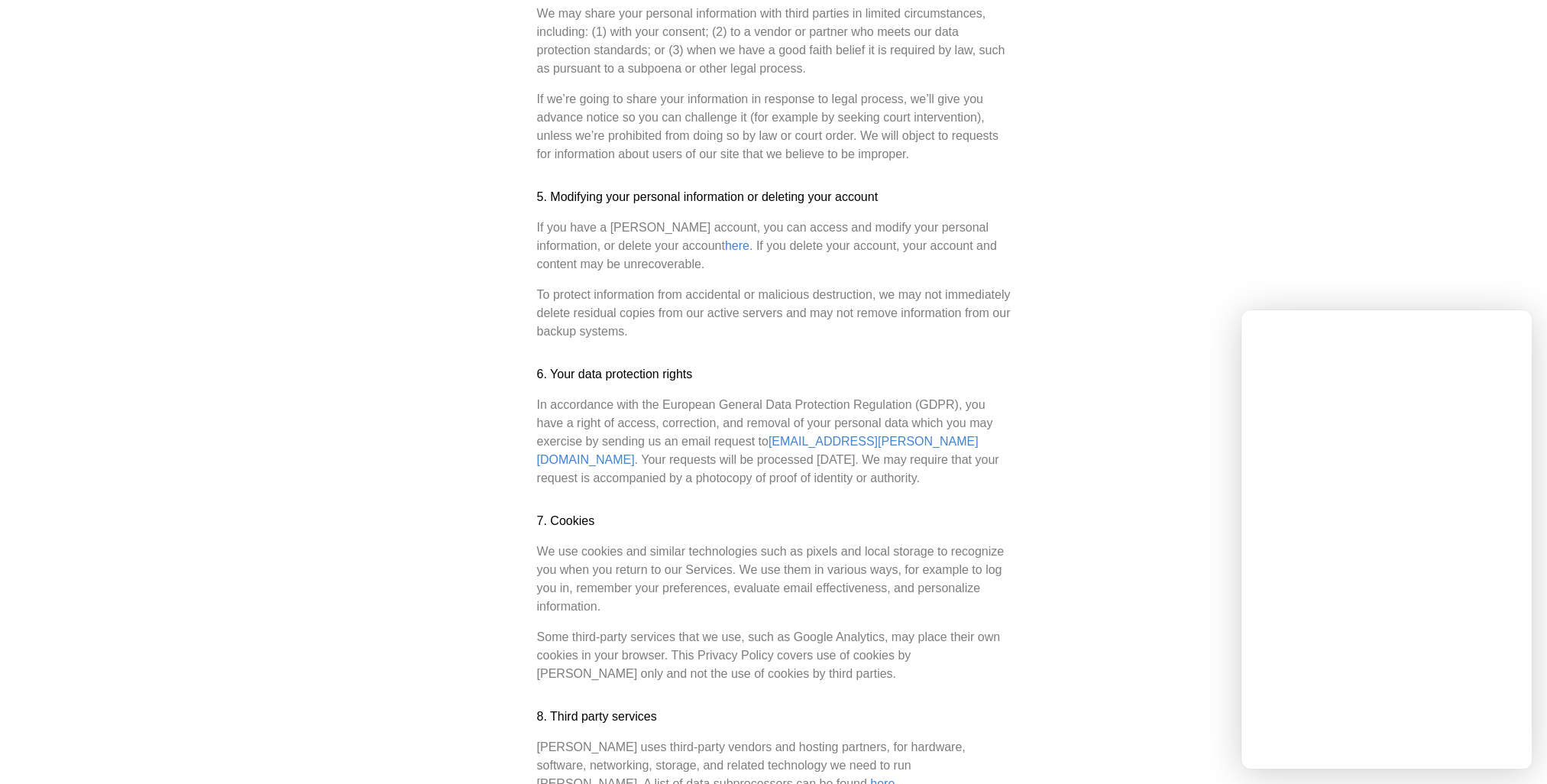
click at [794, 543] on p "We use cookies and similar technologies such as pixels and local storage to rec…" at bounding box center [773, 579] width 473 height 74
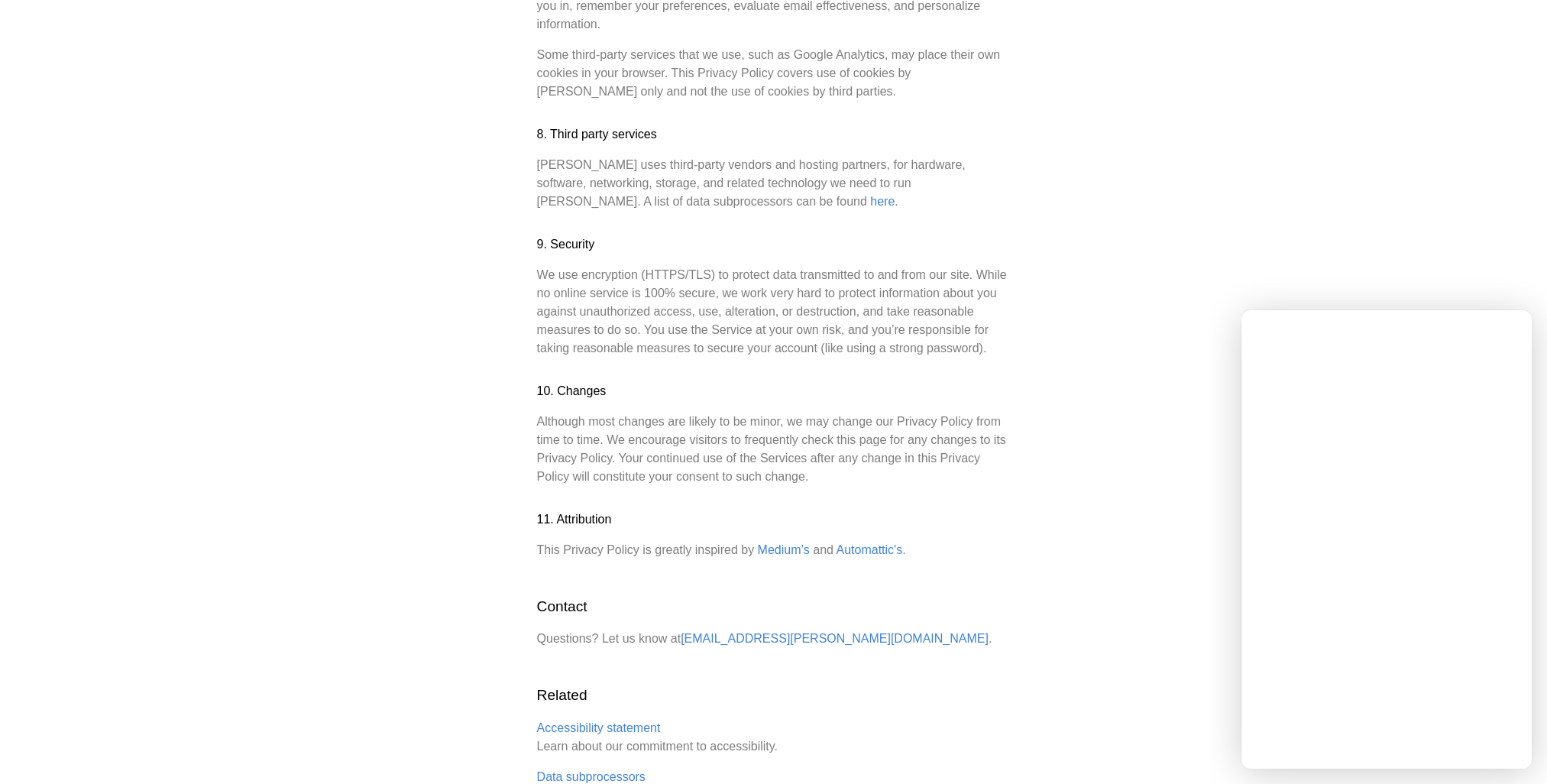
scroll to position [1827, 0]
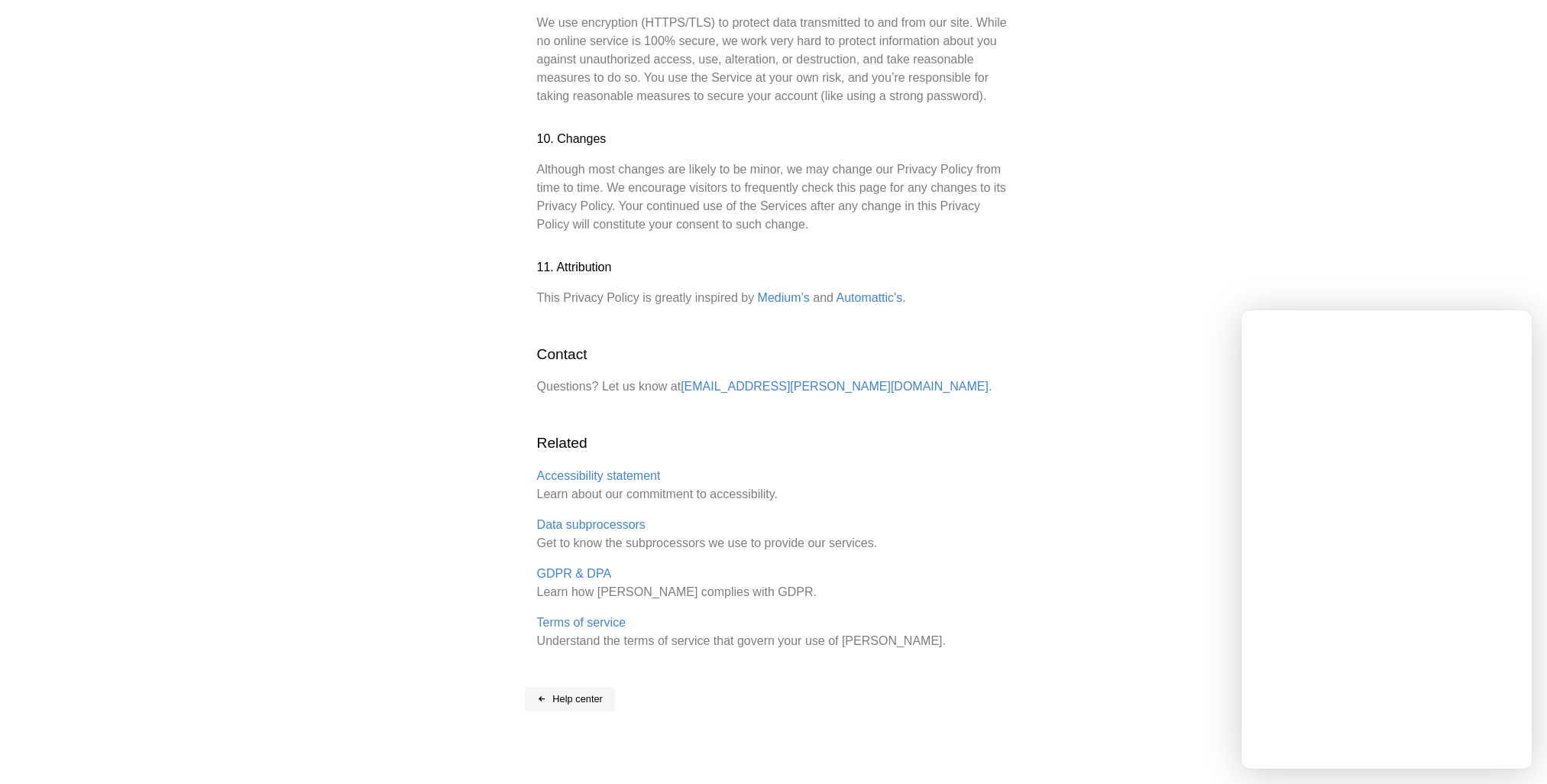
click at [591, 686] on link "Help center" at bounding box center [569, 698] width 90 height 25
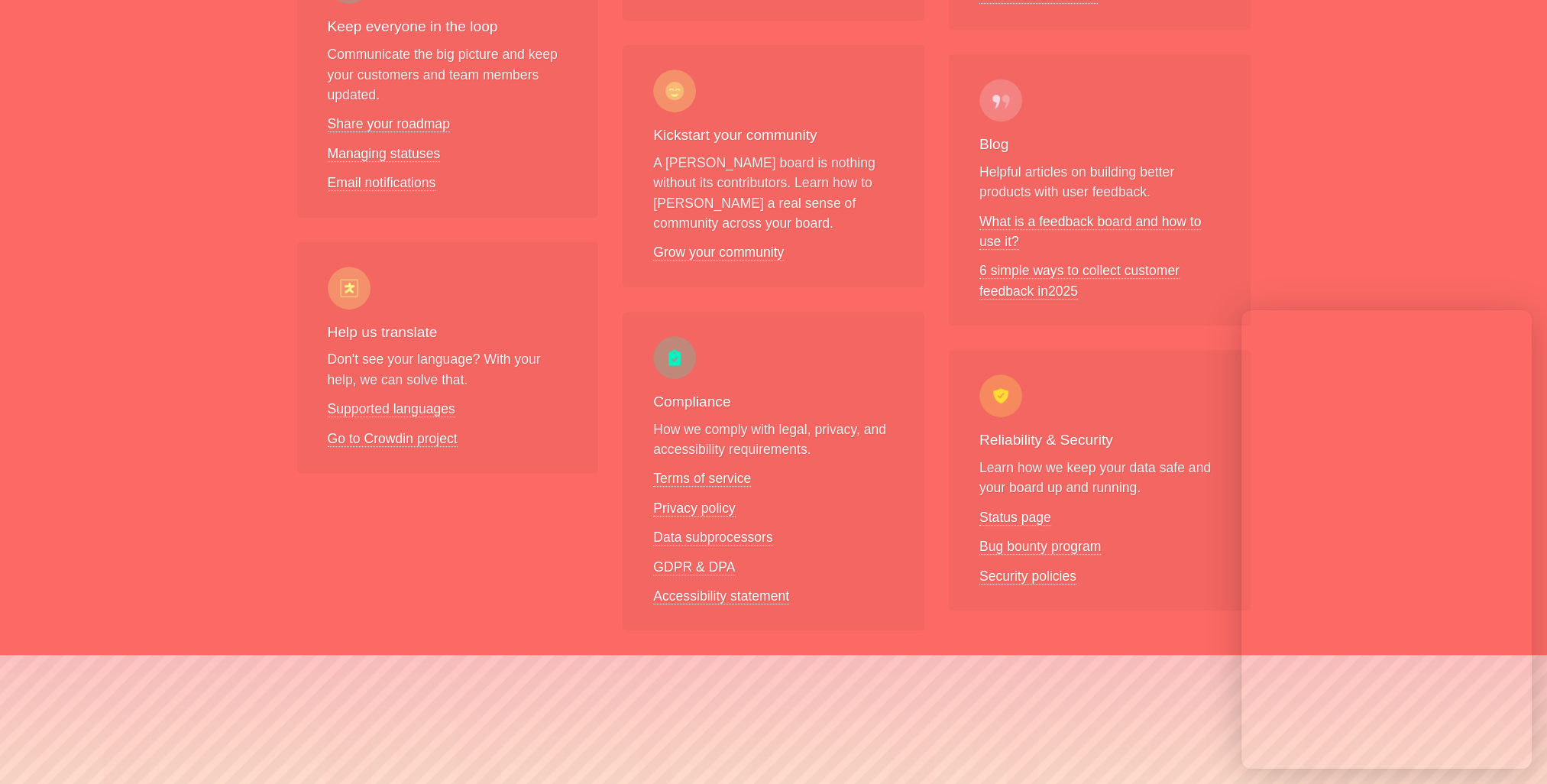
scroll to position [993, 0]
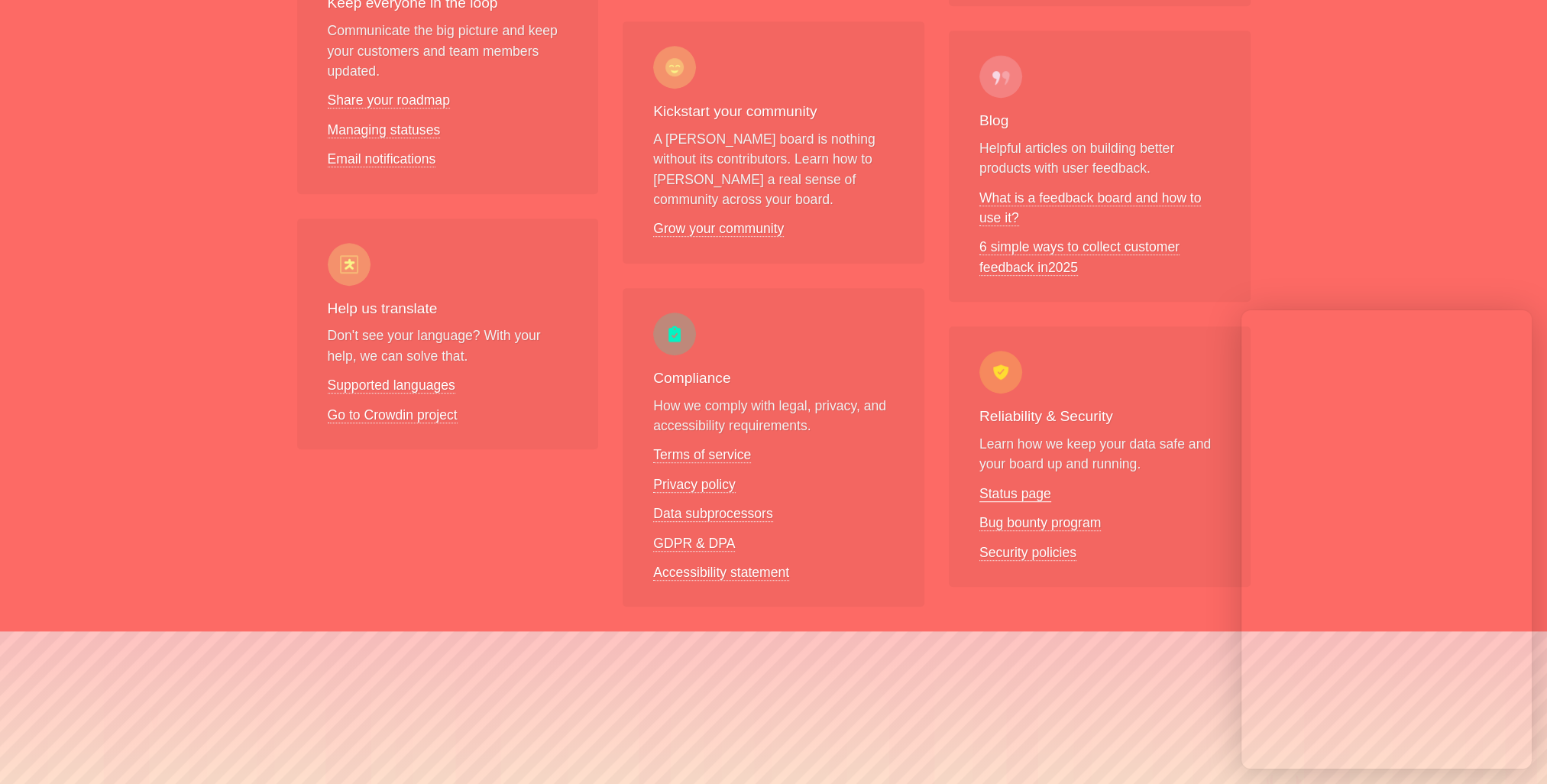
click at [1022, 486] on link "Status page" at bounding box center [1015, 494] width 72 height 16
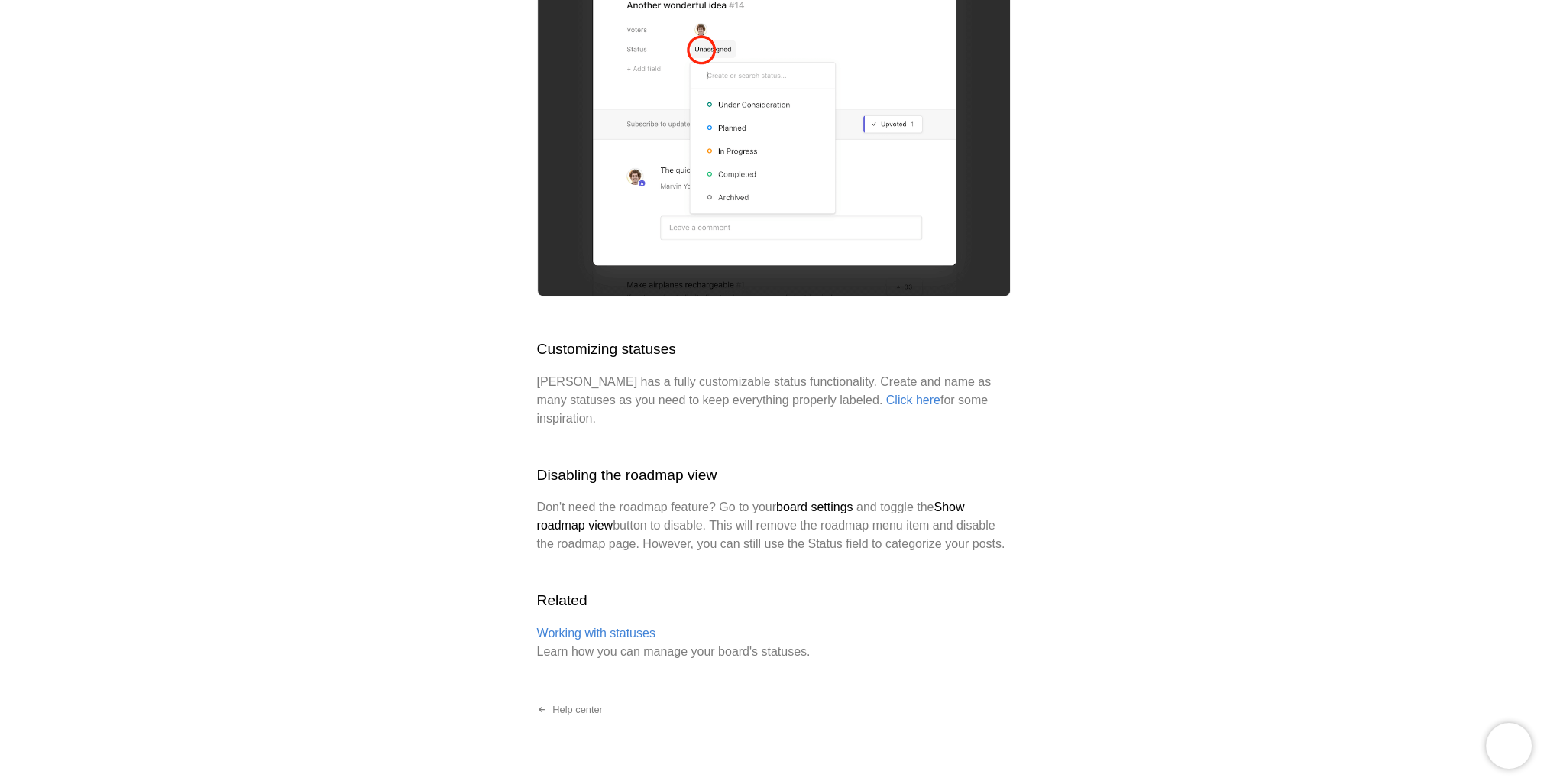
scroll to position [2307, 0]
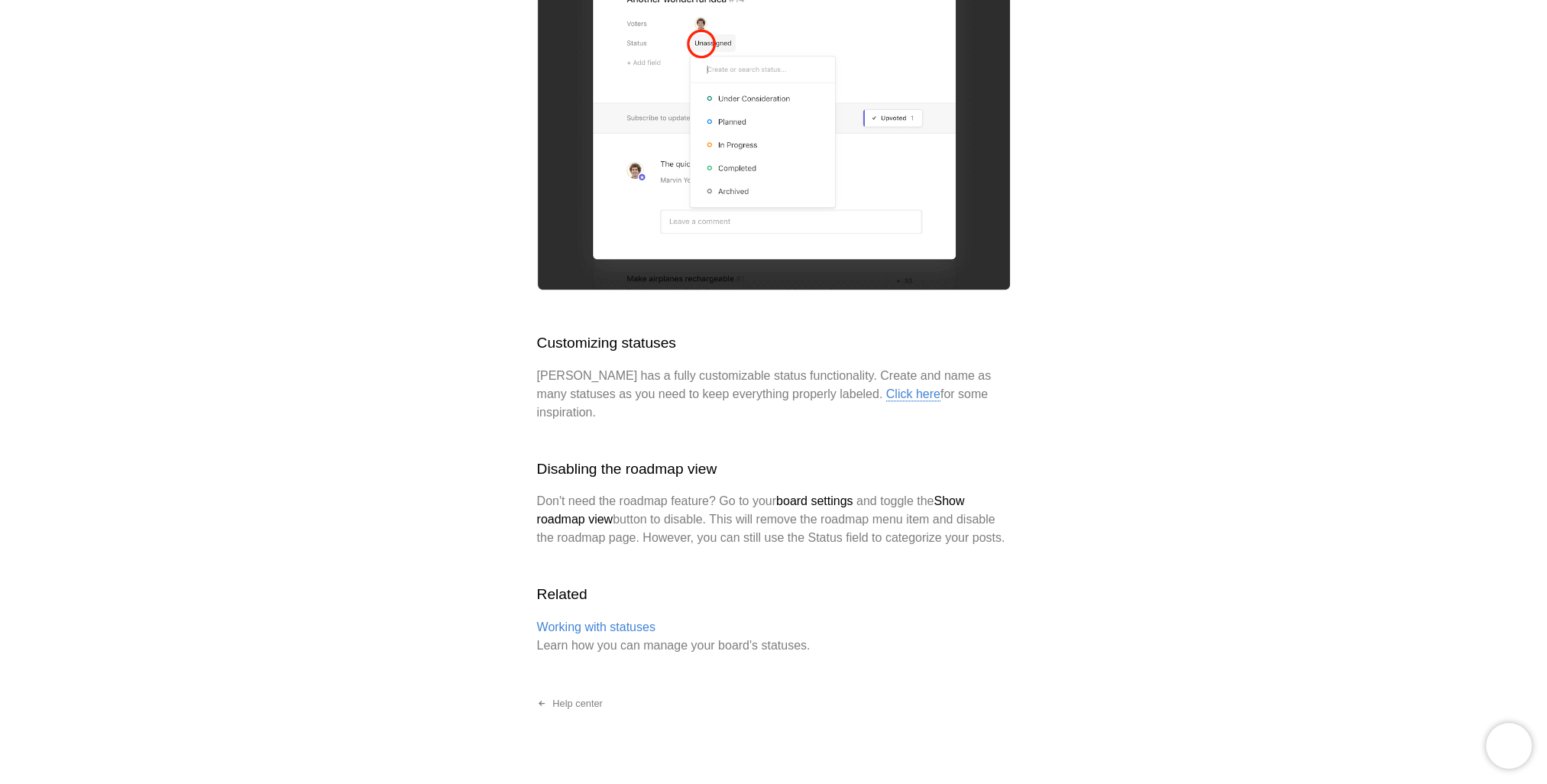
click at [886, 393] on link "Click here" at bounding box center [913, 395] width 54 height 14
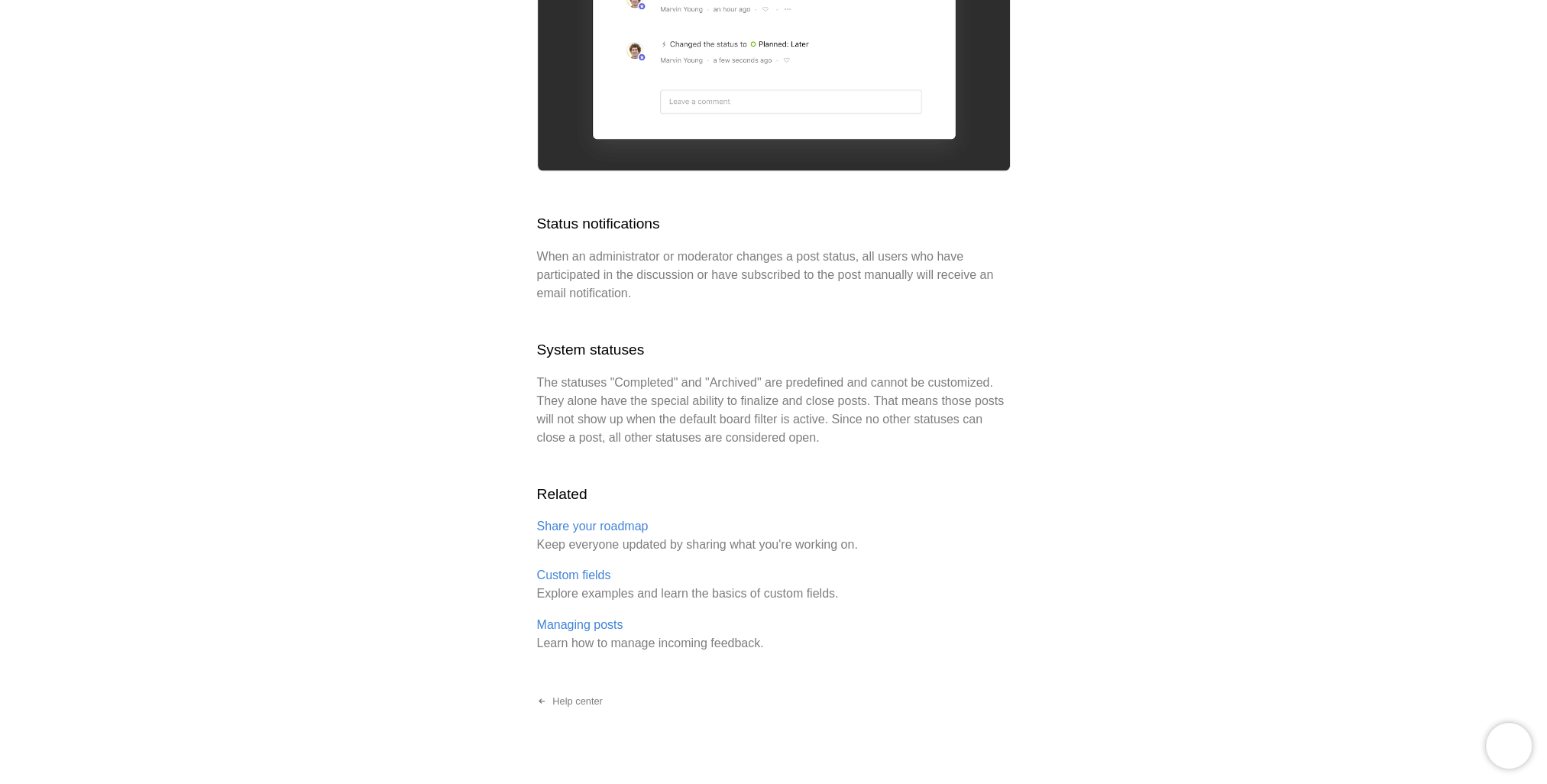
scroll to position [3267, 0]
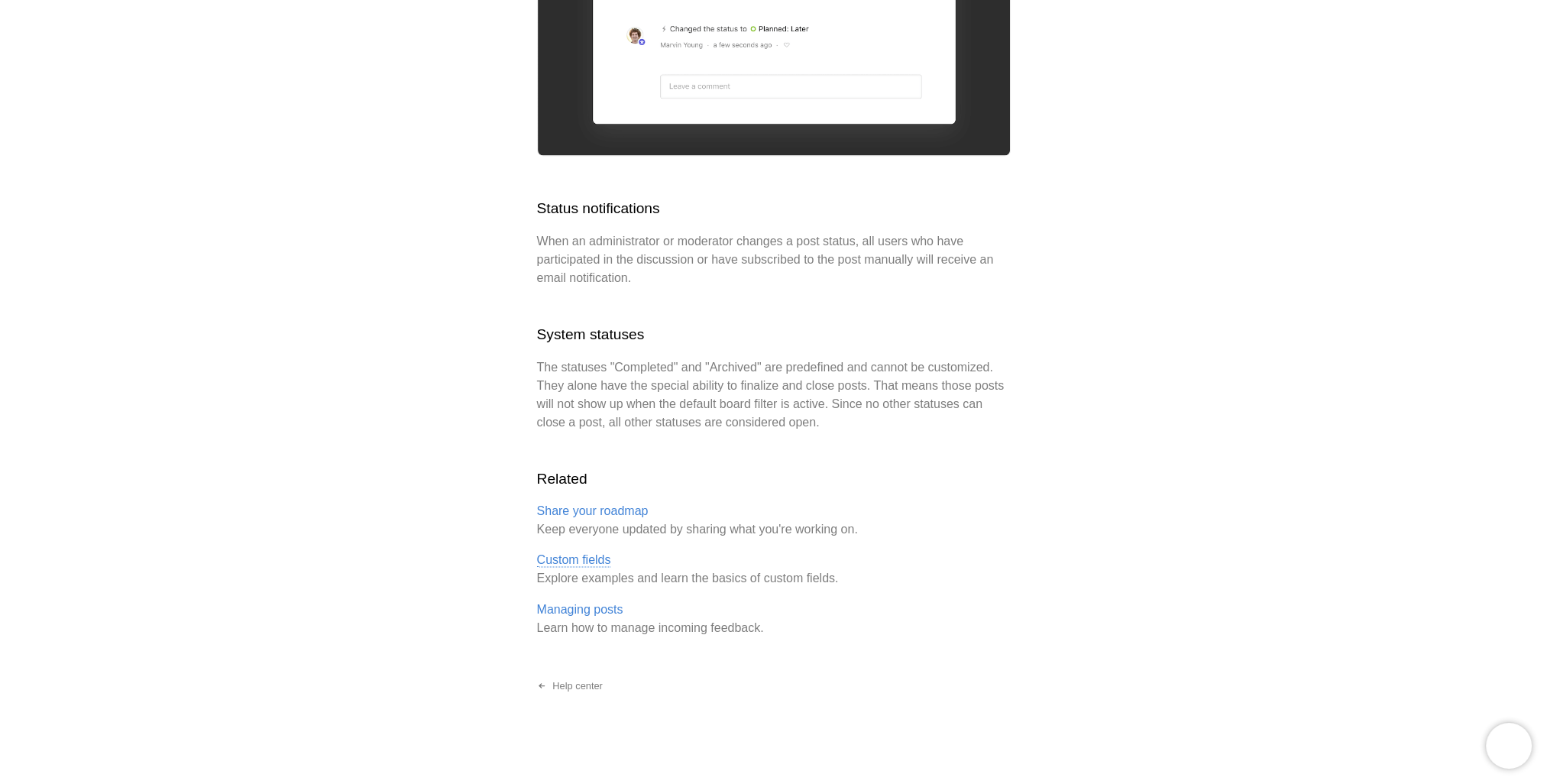
click at [592, 558] on link "Custom fields" at bounding box center [574, 560] width 74 height 14
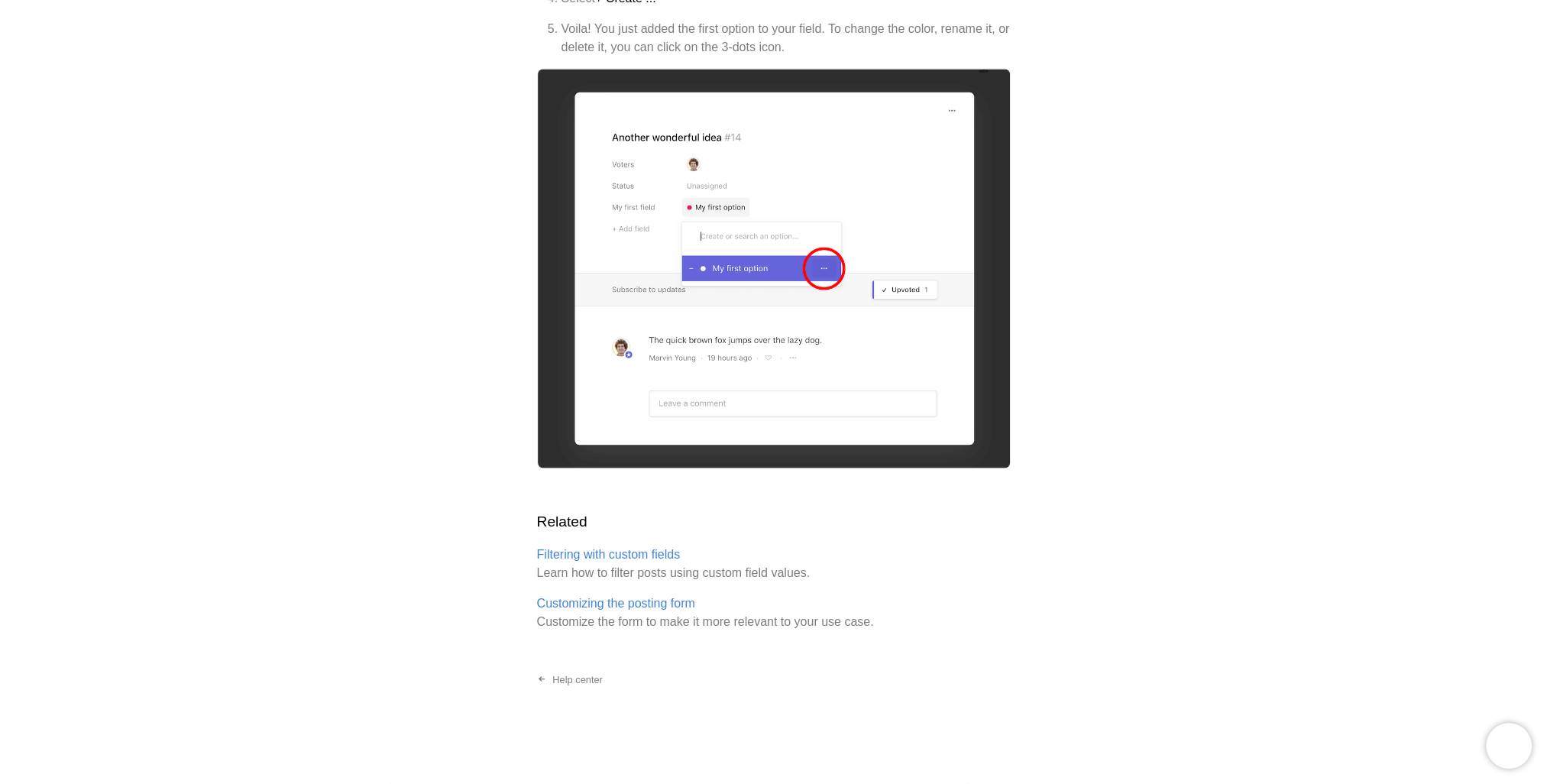
scroll to position [4032, 0]
click at [616, 601] on link "Customizing the posting form" at bounding box center [616, 603] width 158 height 14
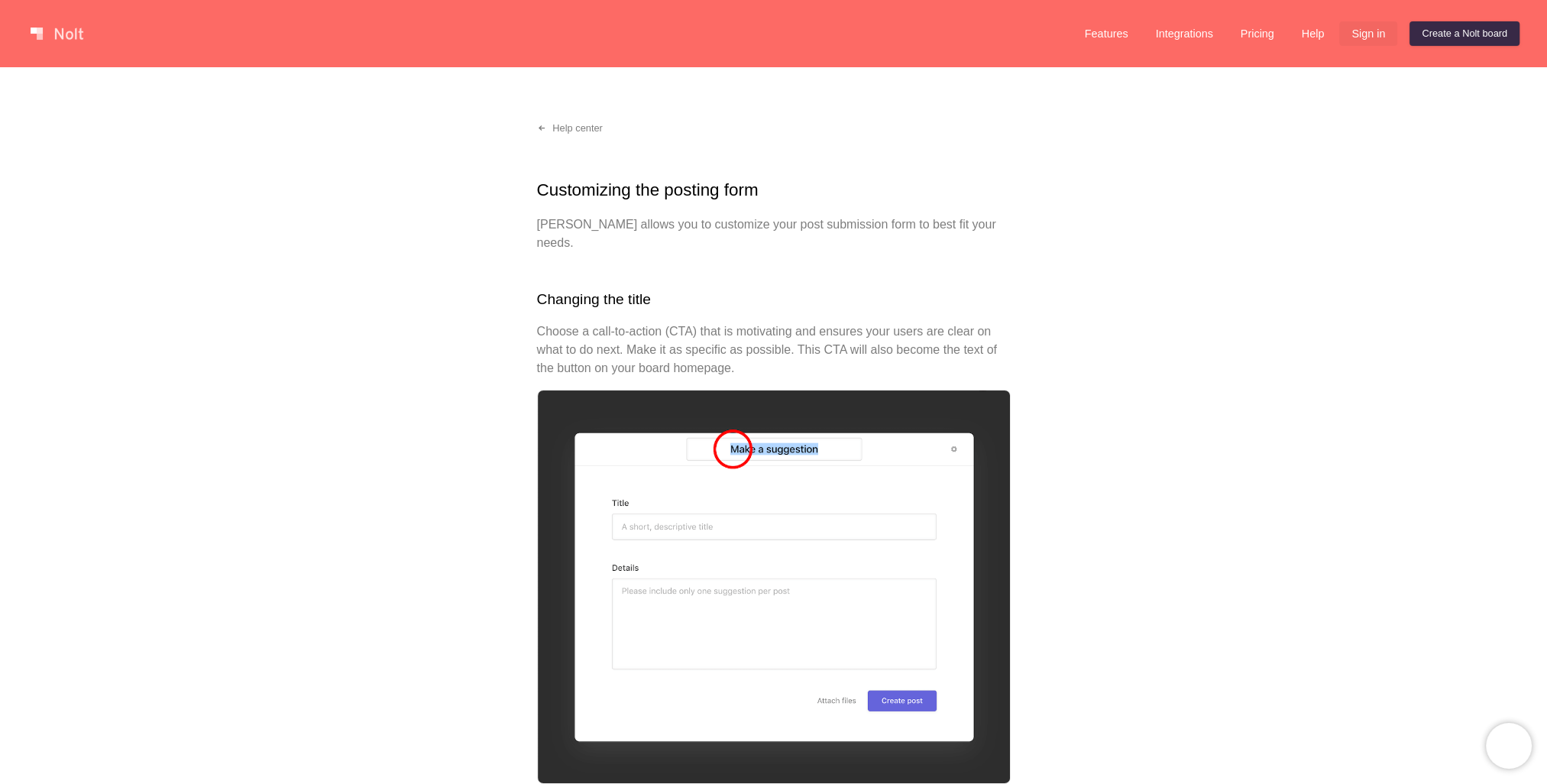
click at [1376, 34] on link "Sign in" at bounding box center [1369, 33] width 58 height 25
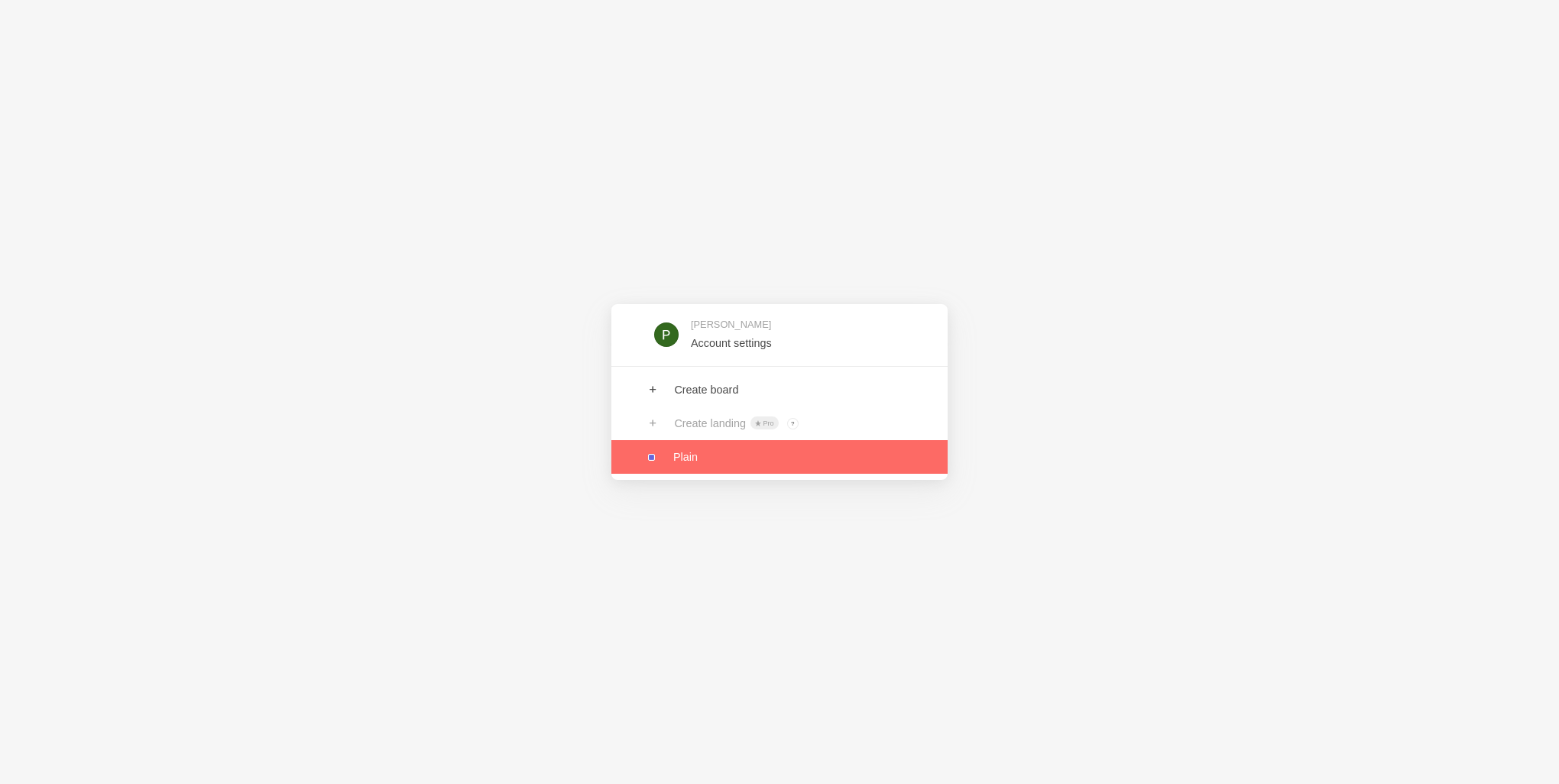
click at [666, 460] on link at bounding box center [779, 456] width 336 height 33
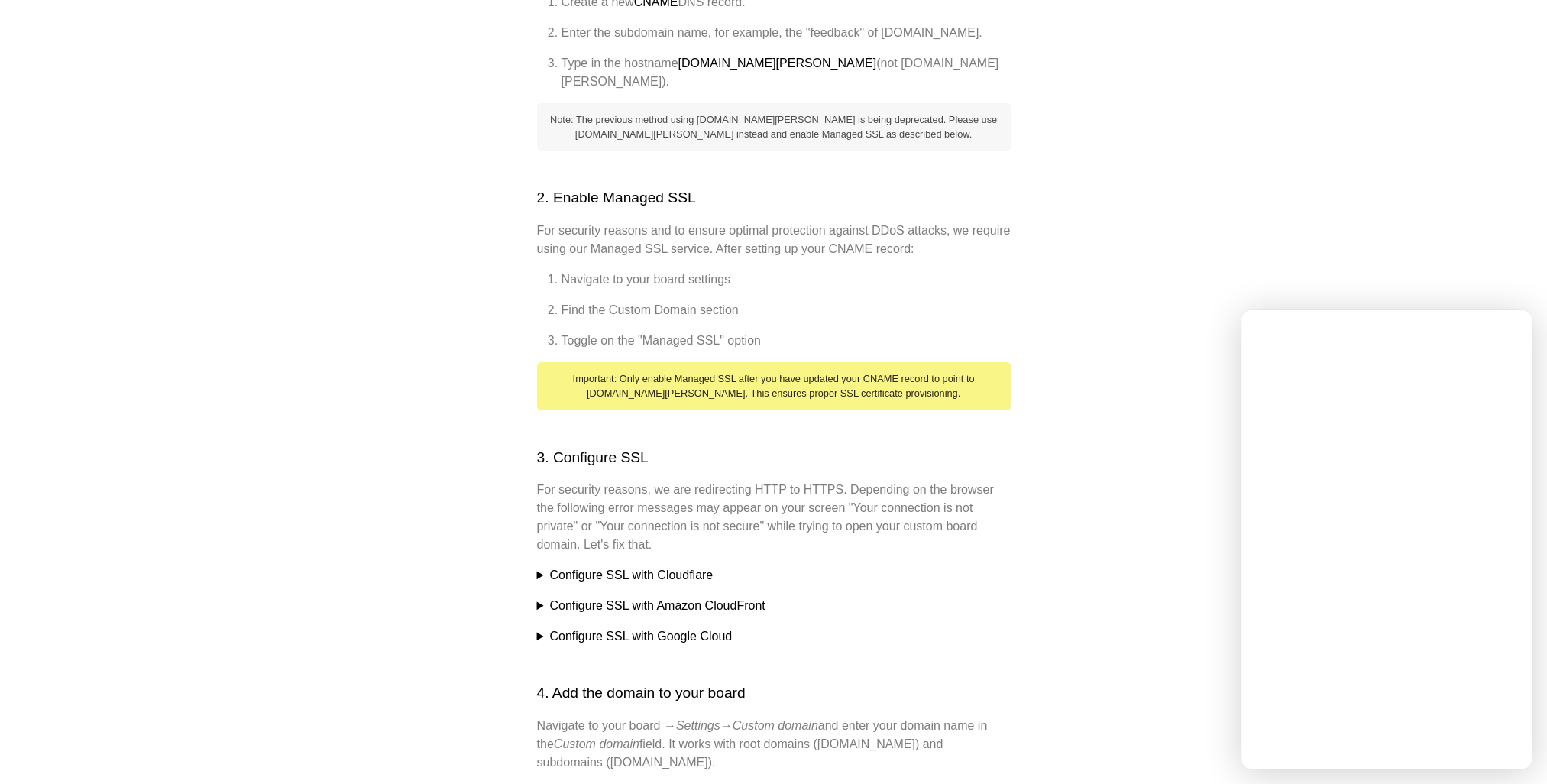
scroll to position [535, 0]
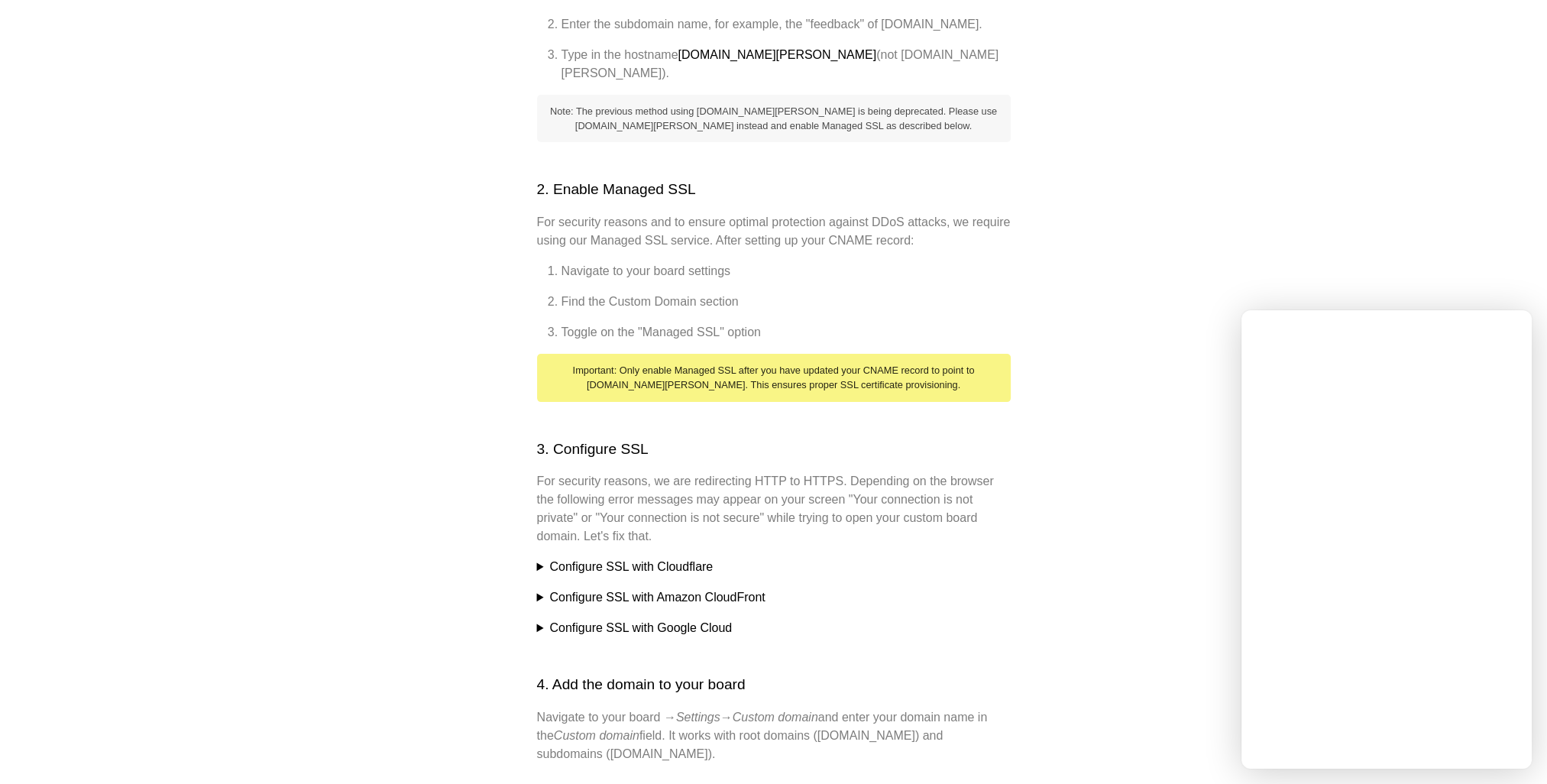
click at [586, 558] on summary "Configure SSL with Cloudflare" at bounding box center [773, 567] width 473 height 18
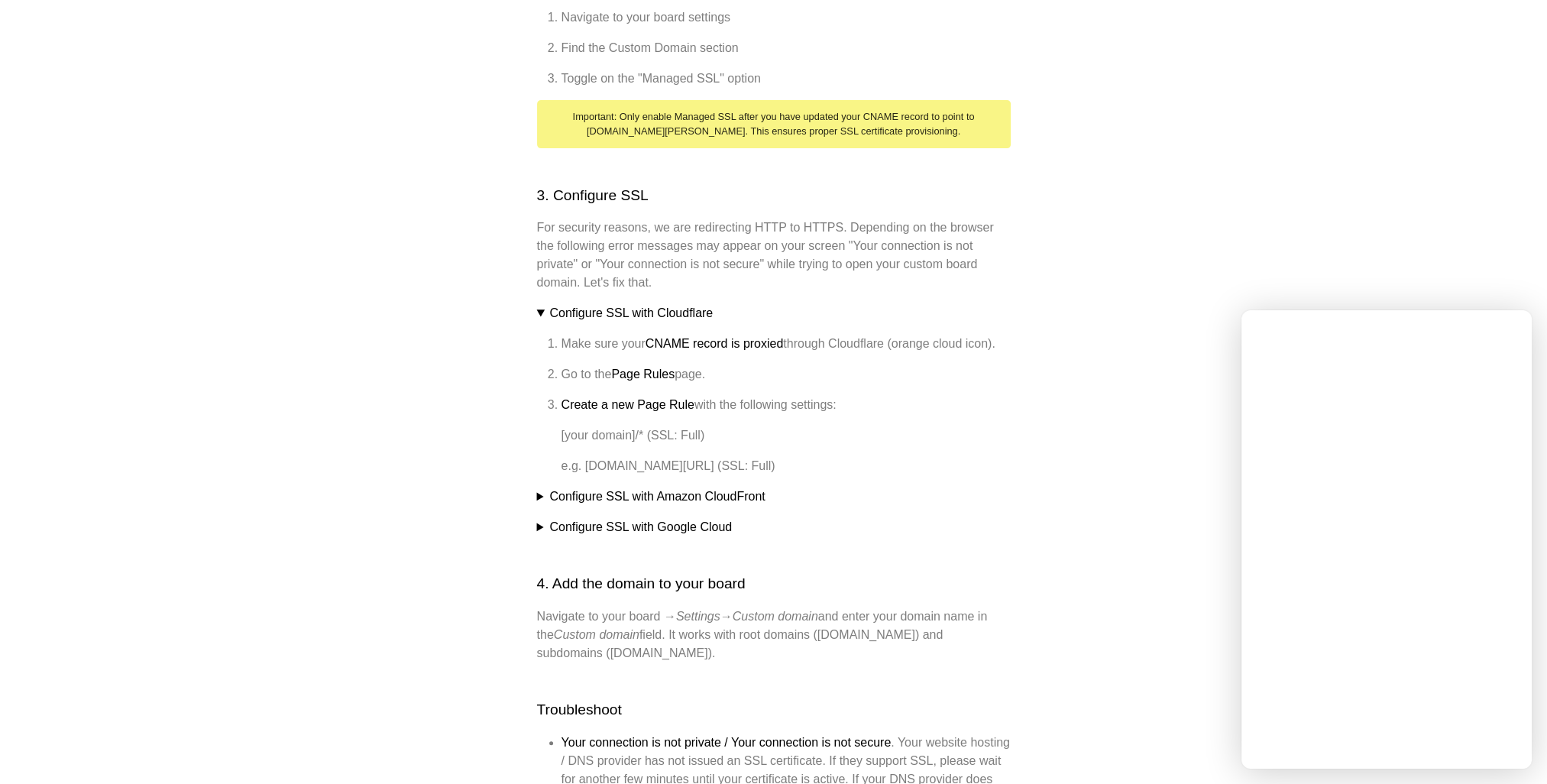
scroll to position [781, 0]
